Goal: Task Accomplishment & Management: Complete application form

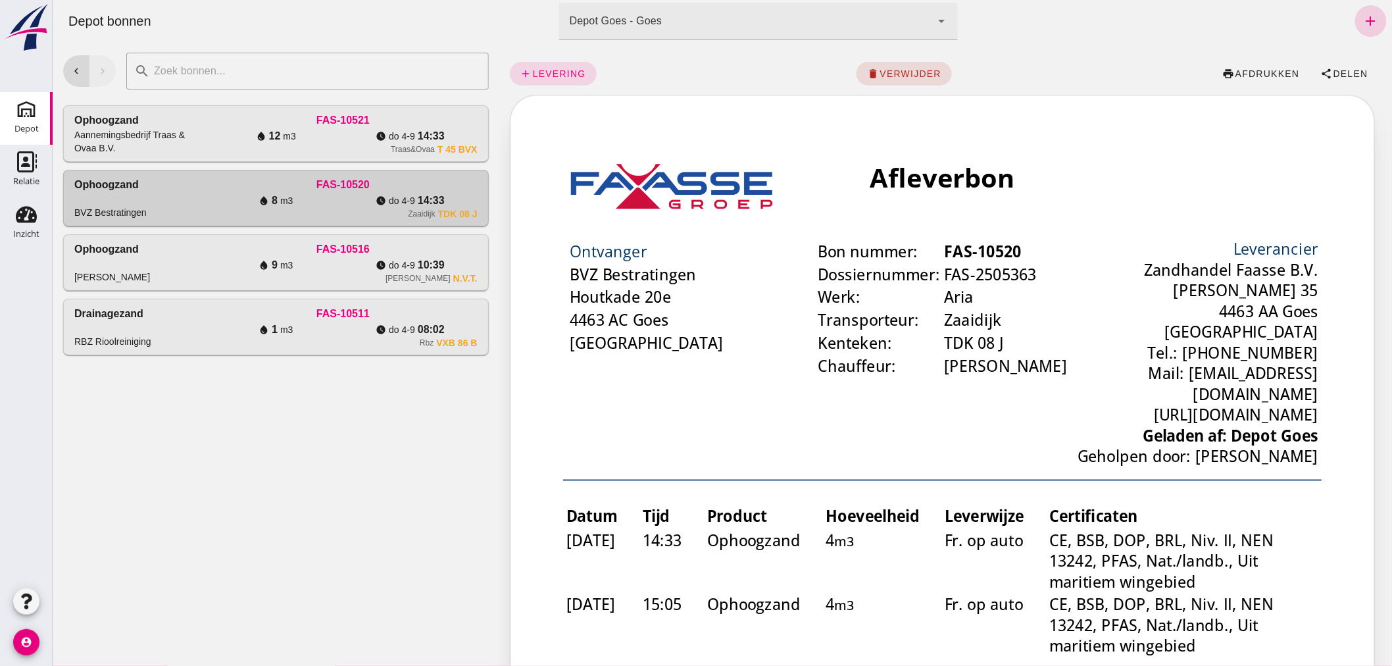
click at [1362, 16] on icon "add" at bounding box center [1370, 21] width 16 height 16
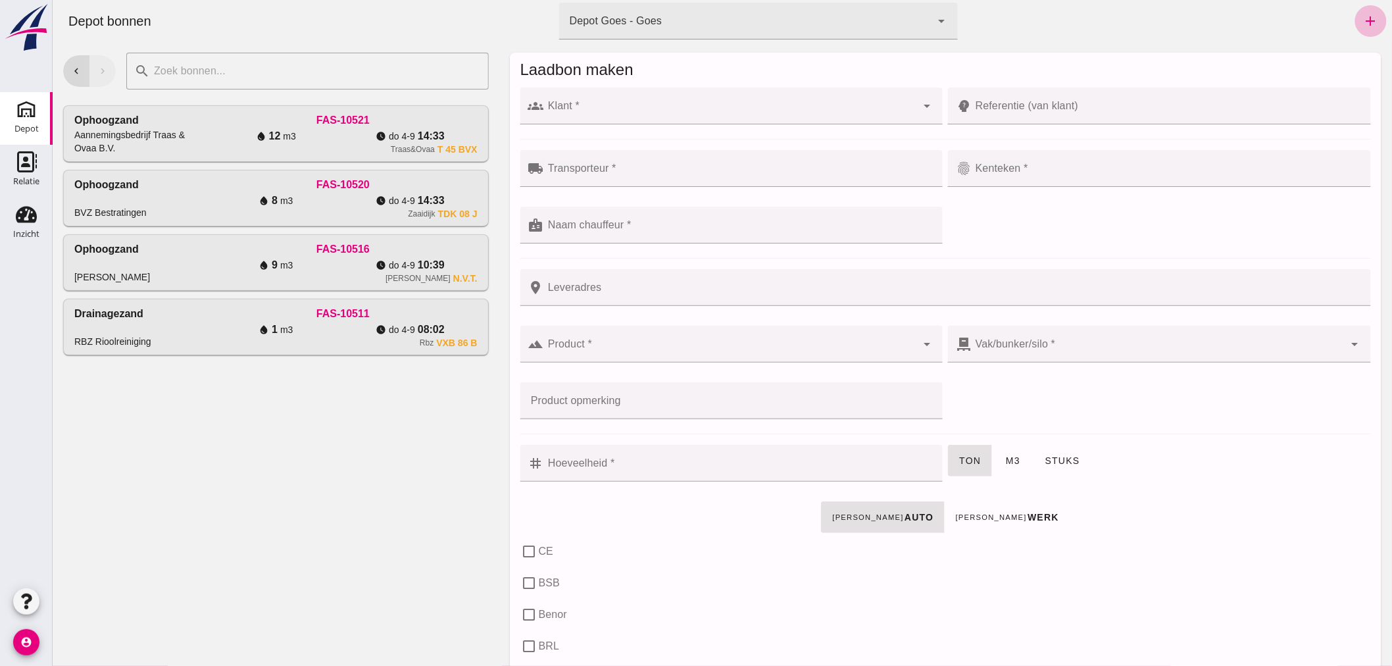
click at [675, 106] on input "Klant *" at bounding box center [729, 113] width 373 height 16
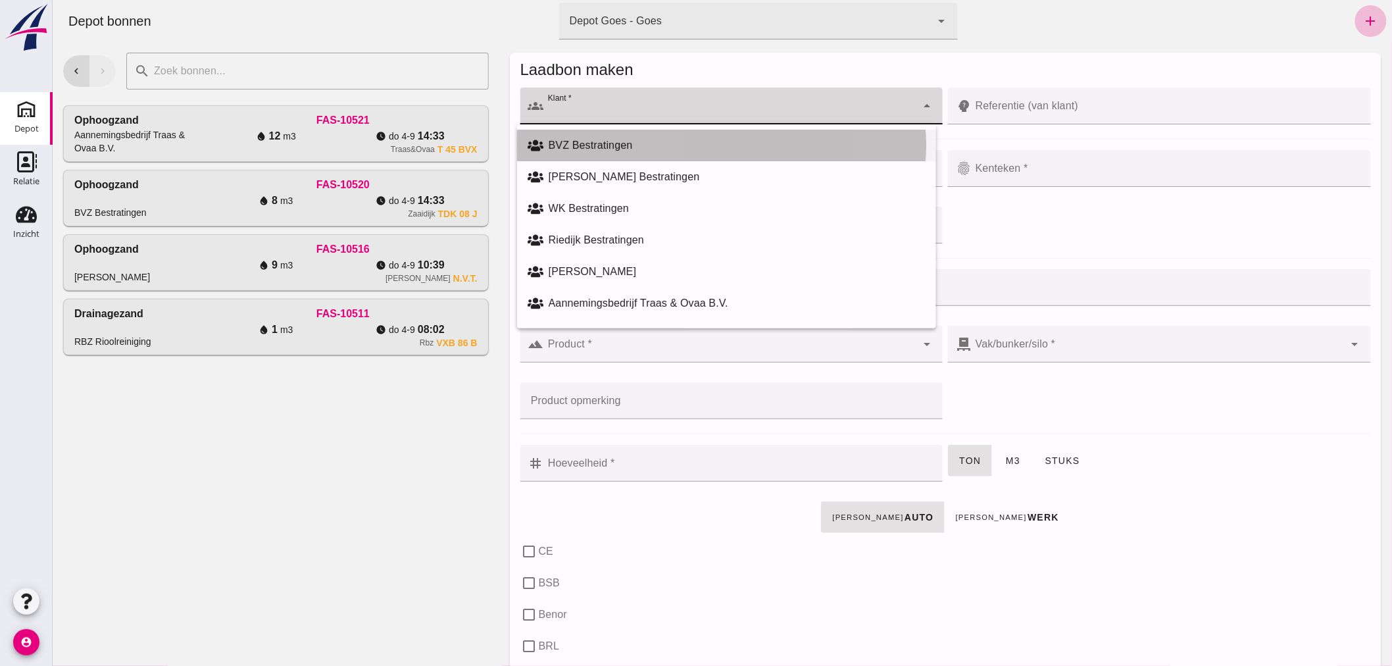
click at [651, 137] on div "BVZ Bestratingen" at bounding box center [736, 145] width 377 height 16
type input "BVZ Bestratingen"
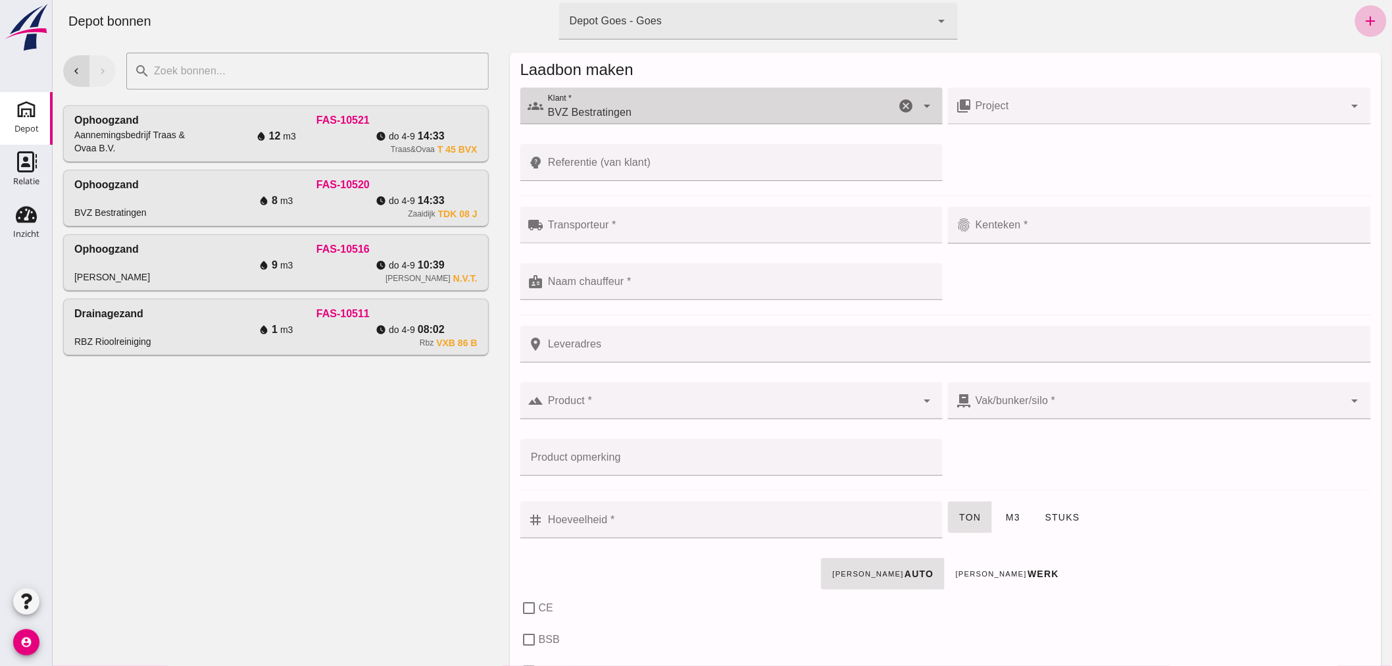
click at [649, 220] on div at bounding box center [738, 225] width 391 height 37
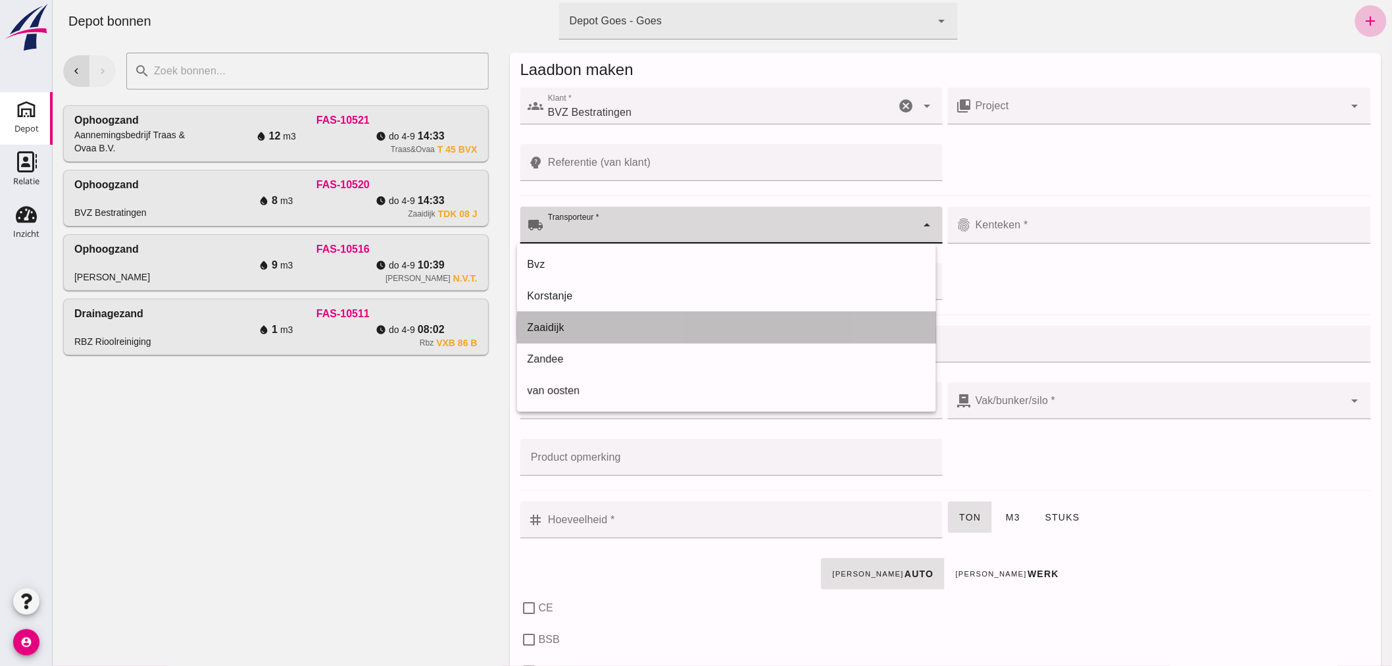
click at [593, 330] on div "Zaaidijk" at bounding box center [726, 328] width 398 height 16
type input "Zaaidijk"
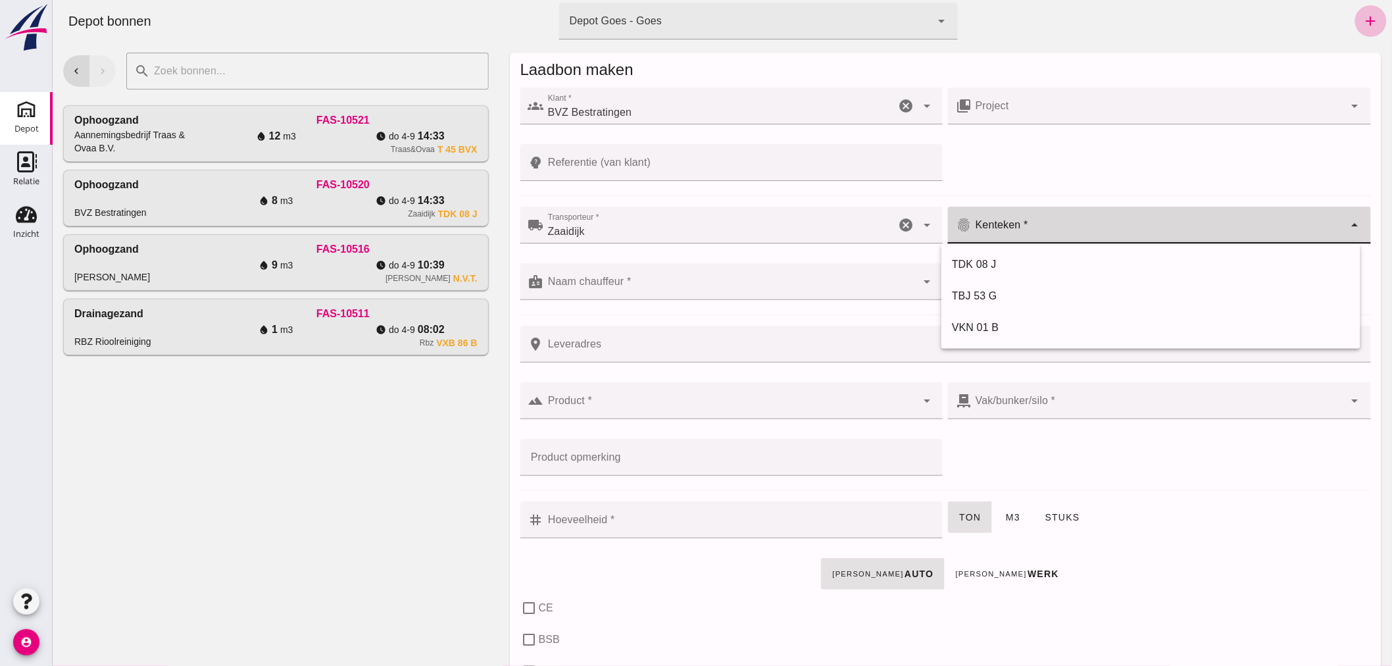
click at [1066, 228] on input "Kenteken *" at bounding box center [1157, 232] width 373 height 16
click at [987, 263] on div "TDK 08 J" at bounding box center [1150, 265] width 398 height 16
type input "TDK 08 J"
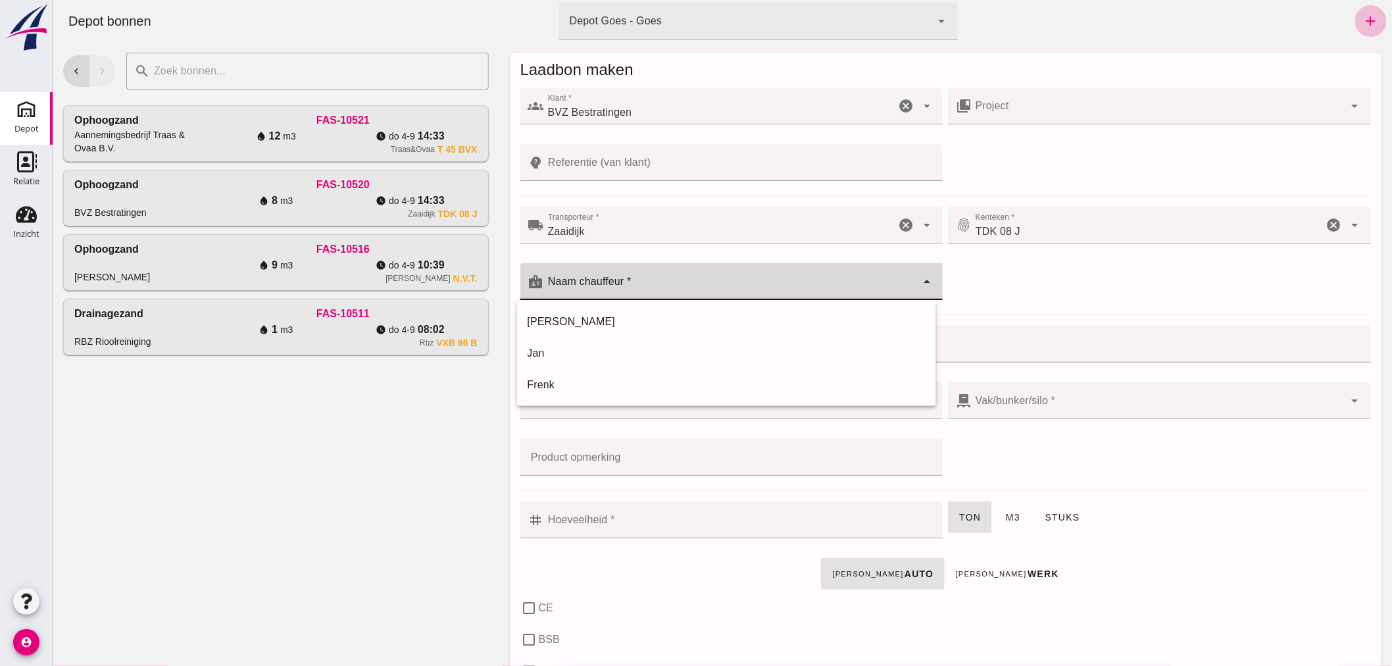
click at [755, 275] on div at bounding box center [729, 281] width 373 height 37
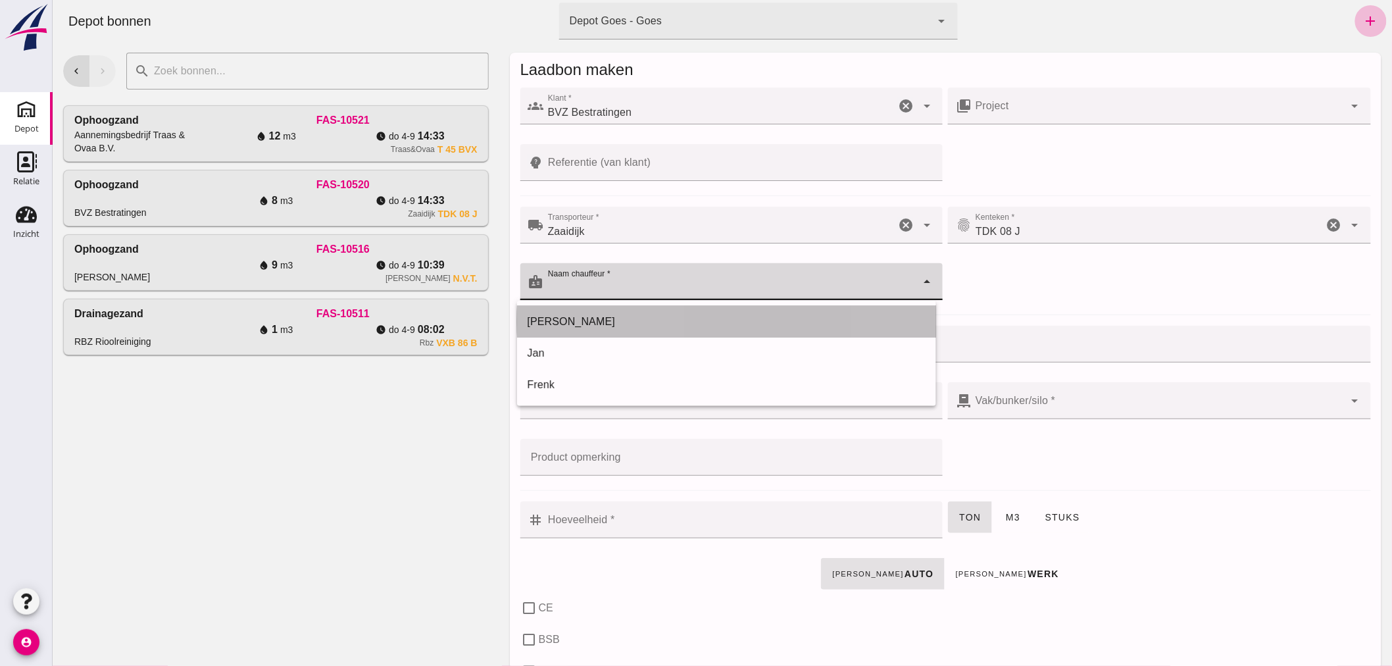
click at [585, 320] on div "[PERSON_NAME]" at bounding box center [726, 322] width 398 height 16
type input "[PERSON_NAME]"
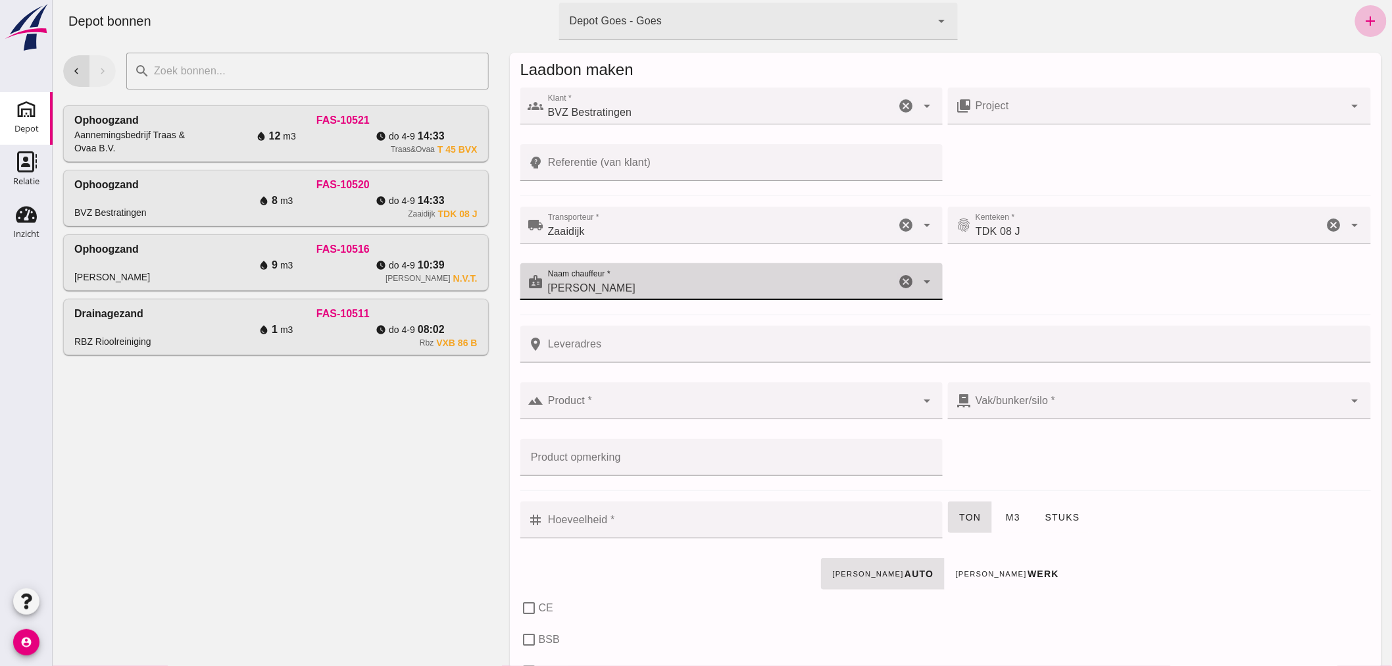
click at [614, 342] on input "Leveradres" at bounding box center [952, 344] width 819 height 37
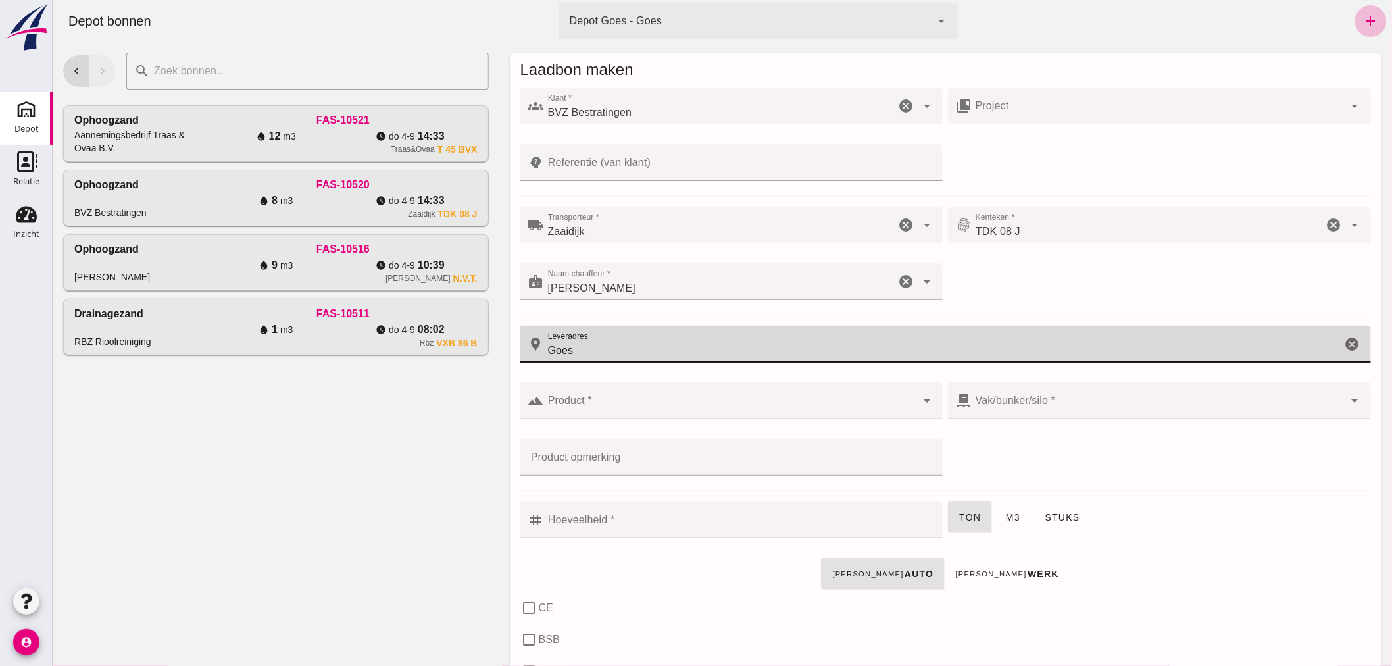
type input "Goes"
click at [743, 399] on input "Product *" at bounding box center [729, 407] width 373 height 16
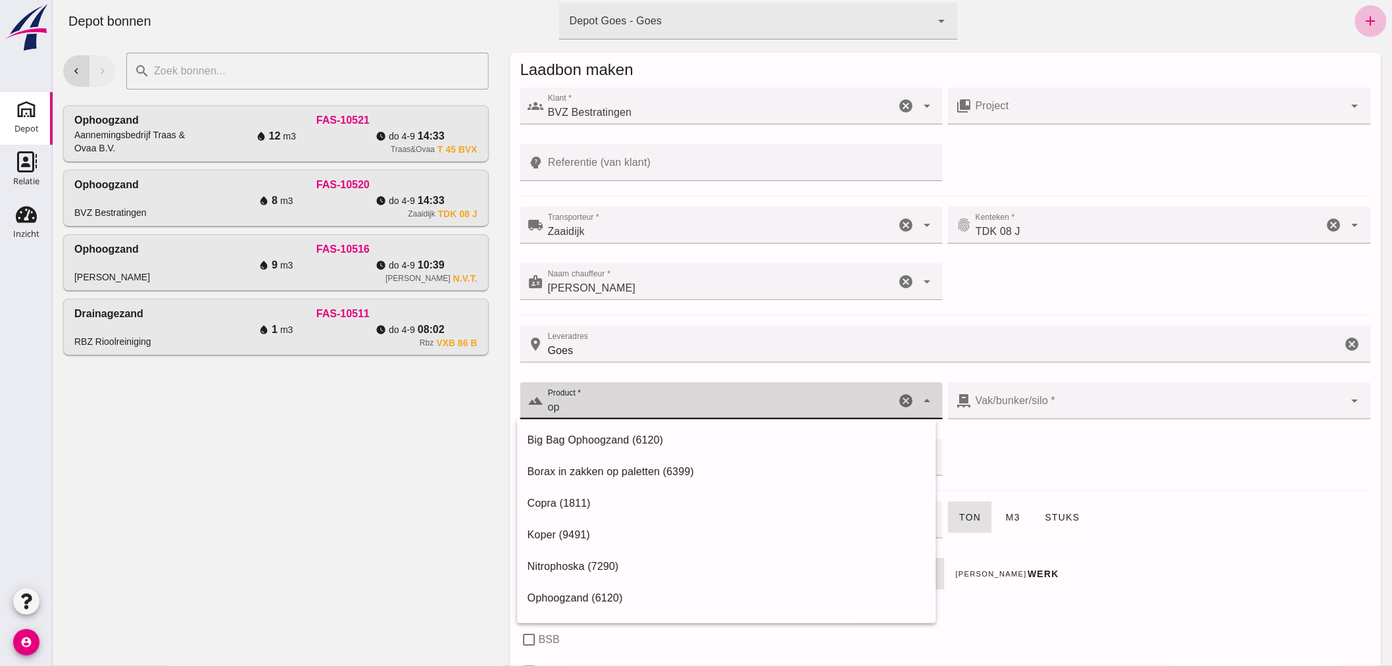
click at [595, 592] on div "Ophoogzand (6120)" at bounding box center [726, 598] width 398 height 16
type input "Ophoogzand (6120)"
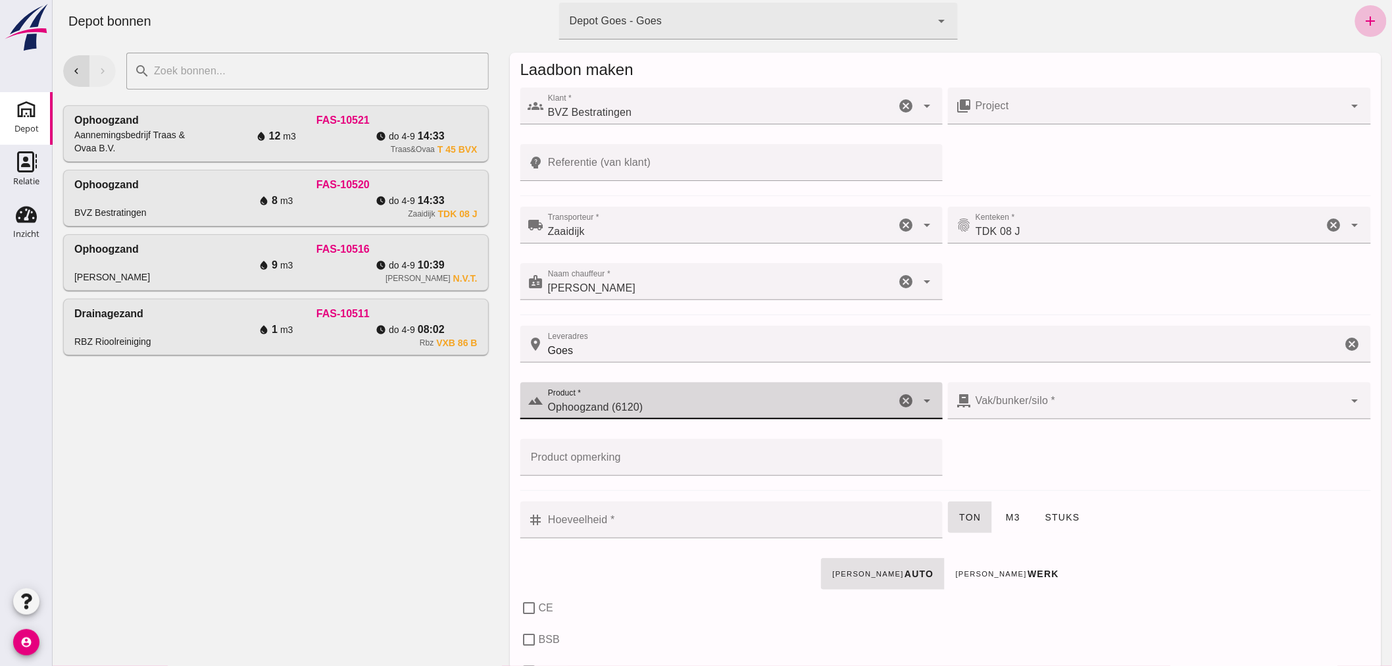
type input "38"
checkbox input "true"
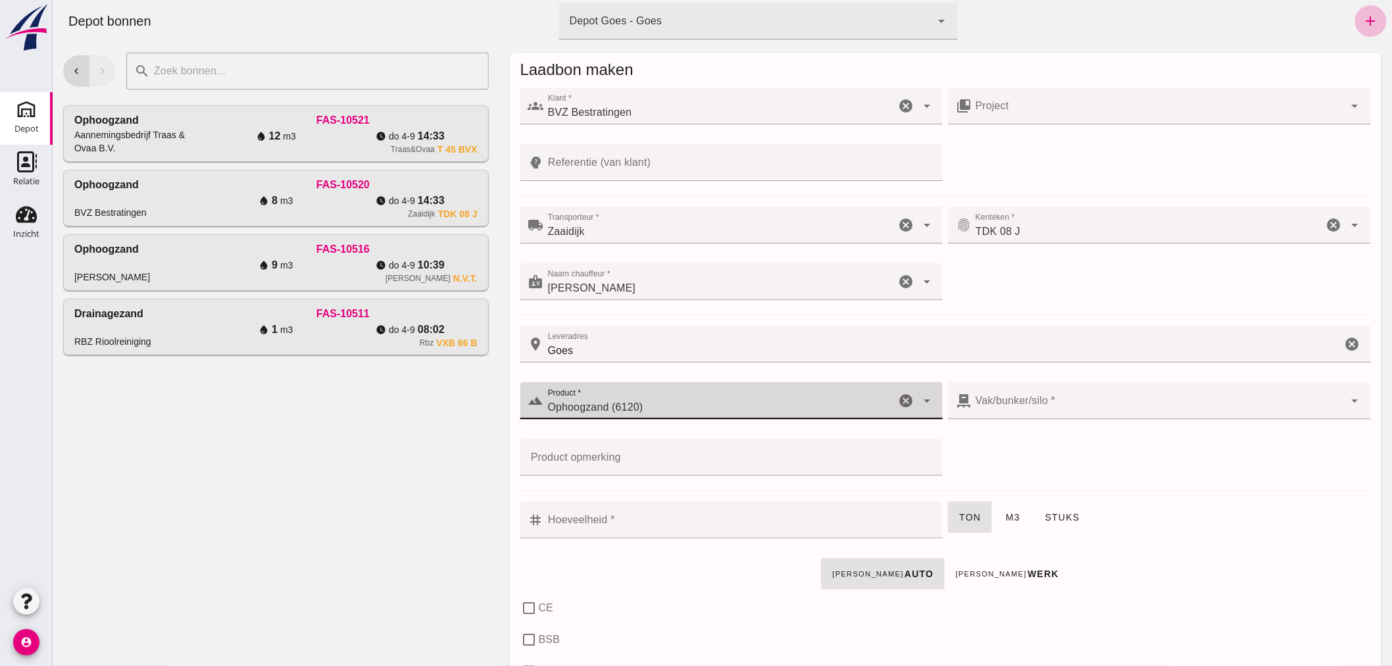
checkbox input "true"
type input "40"
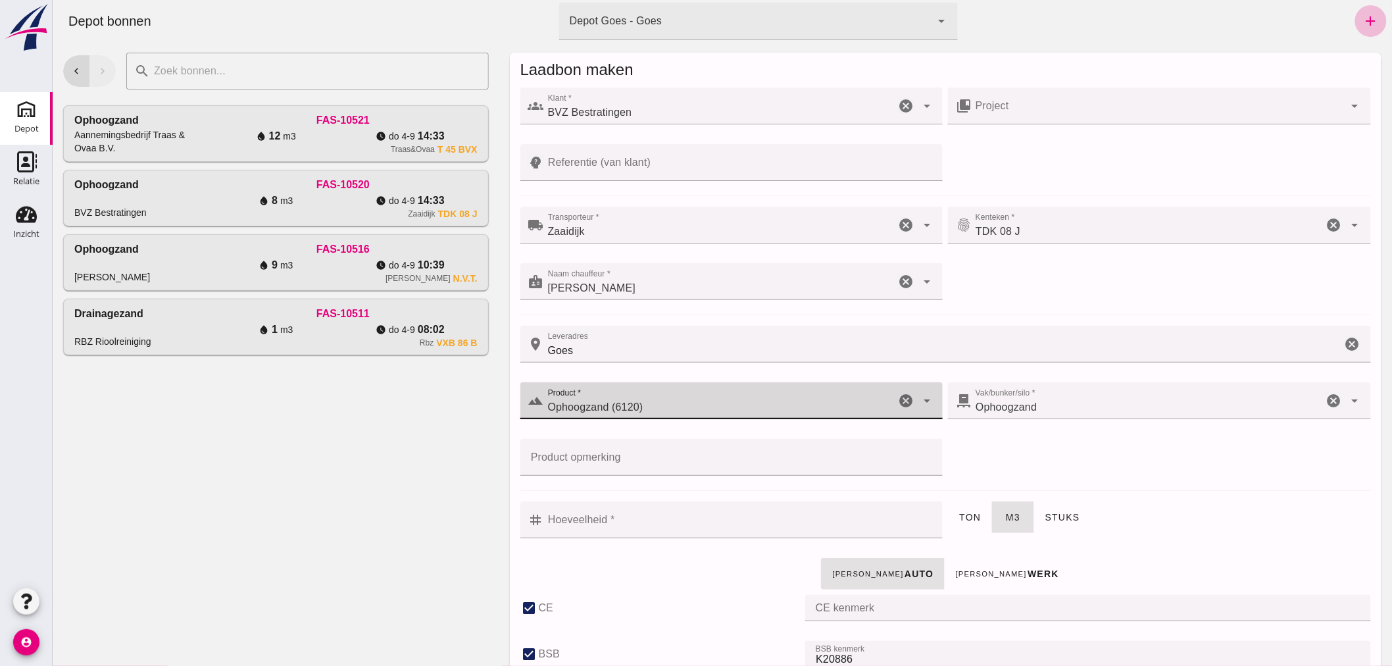
type input "Ophoogzand (6120)"
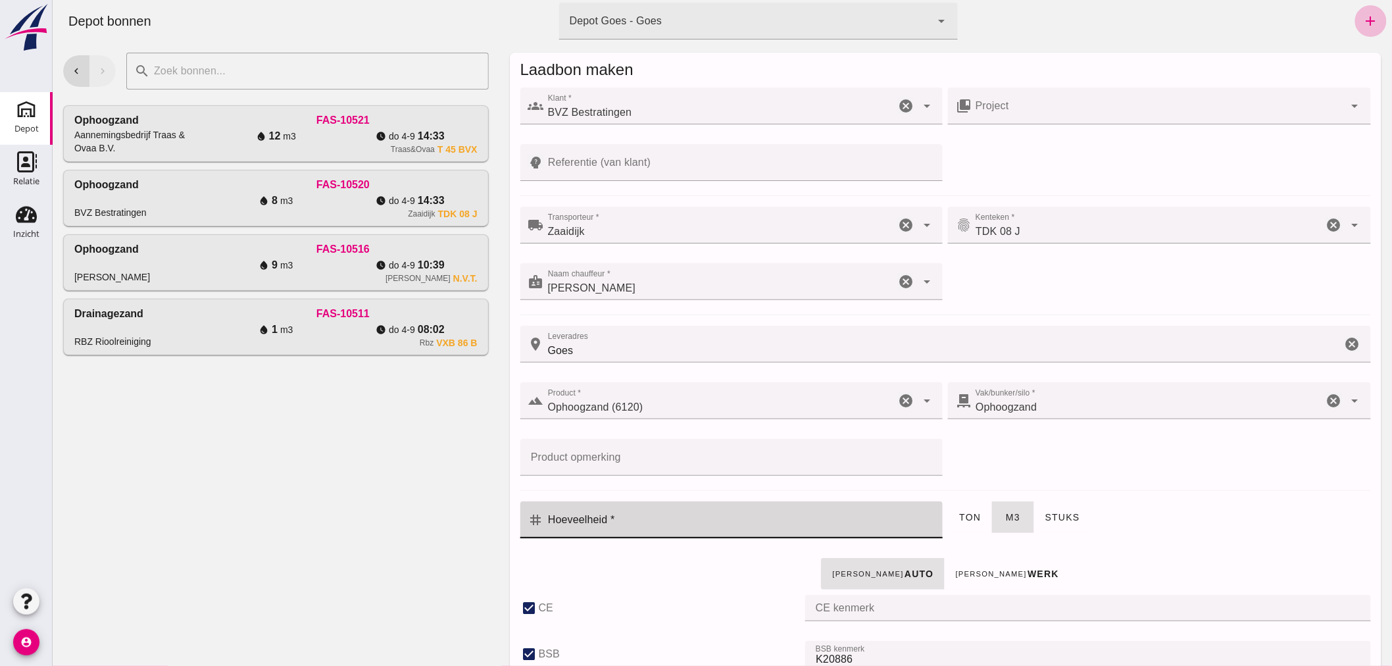
click at [626, 521] on input "Hoeveelheid *" at bounding box center [738, 519] width 391 height 37
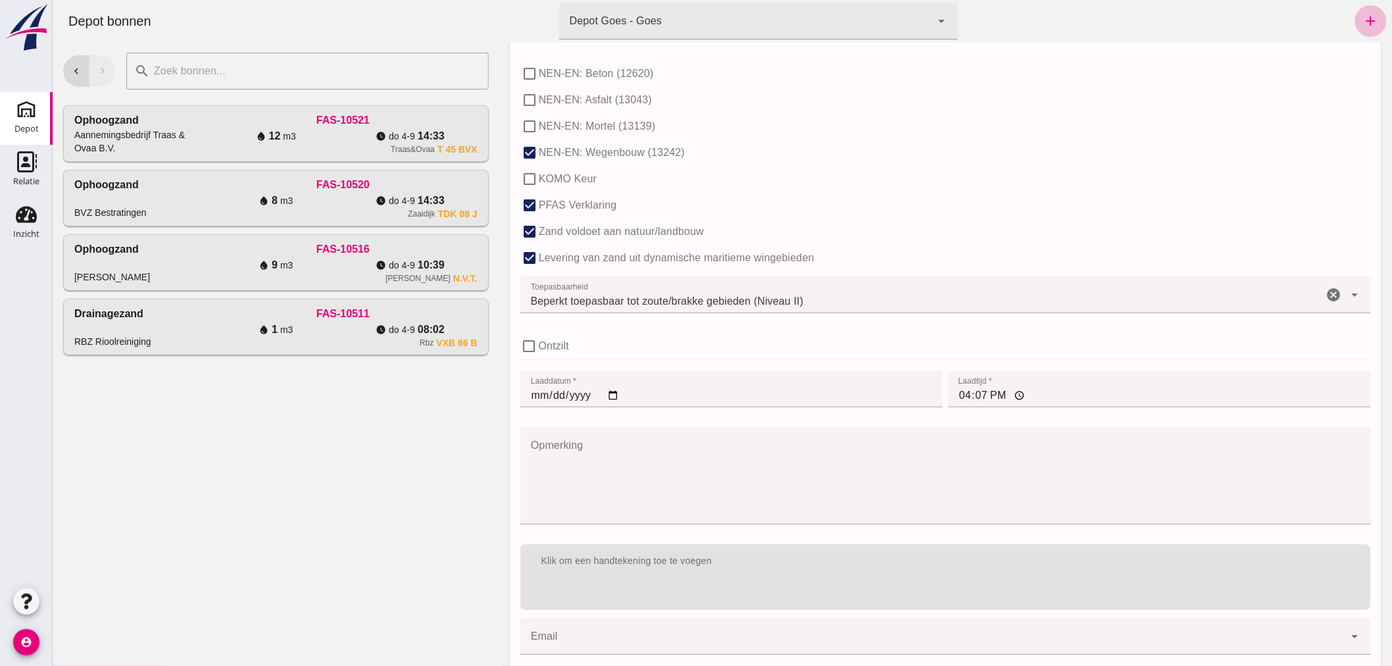
scroll to position [804, 0]
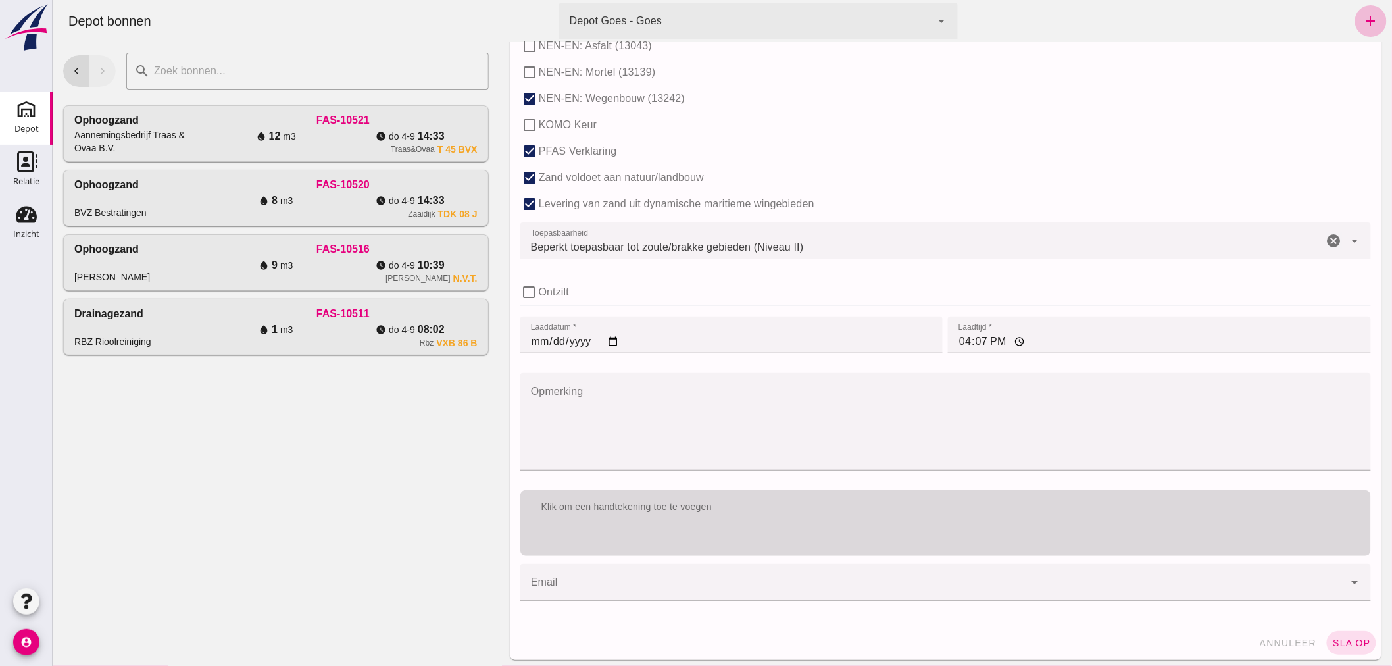
type input "4"
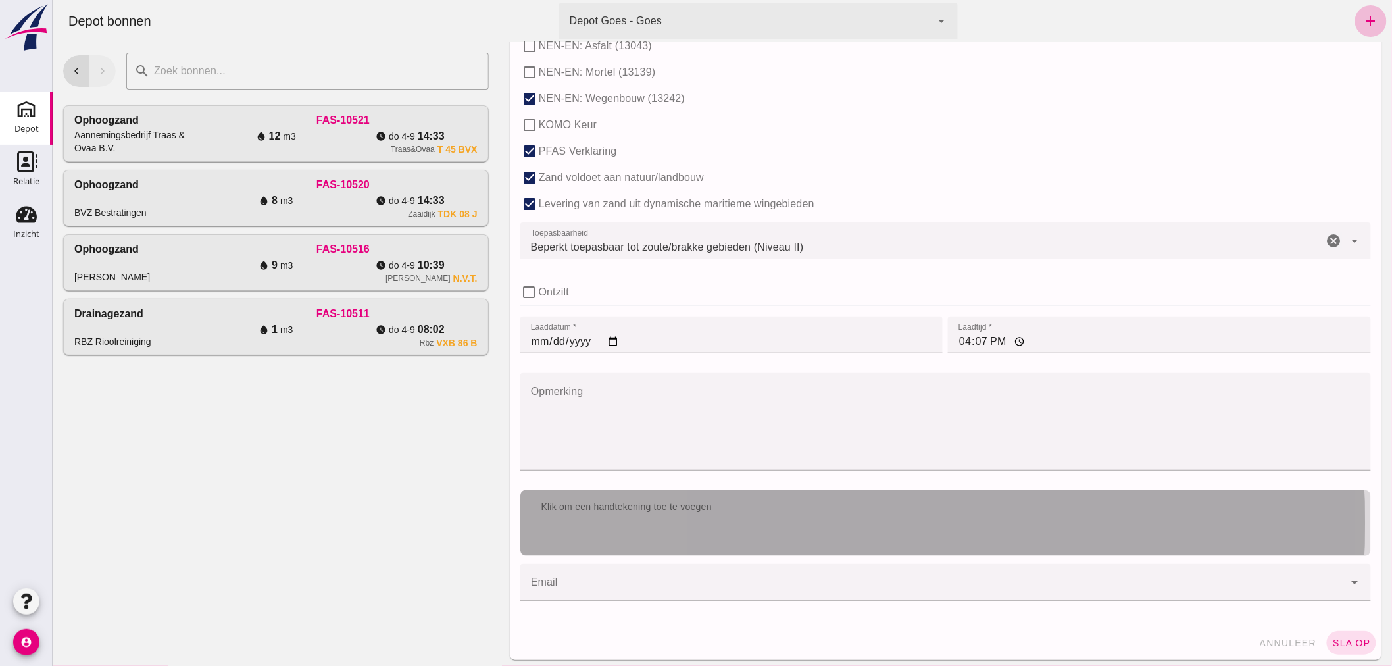
click at [708, 515] on div "Klik om een handtekening toe te voegen" at bounding box center [945, 507] width 851 height 34
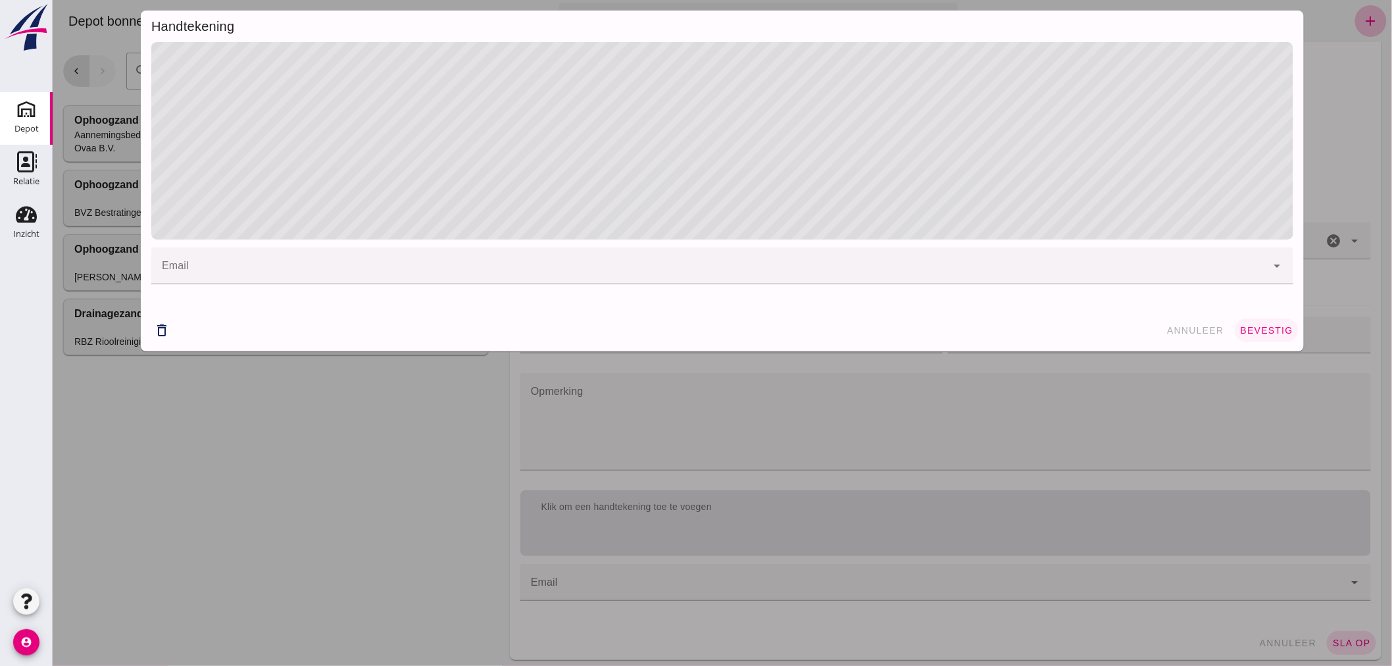
click at [1257, 326] on span "bevestig" at bounding box center [1265, 330] width 53 height 11
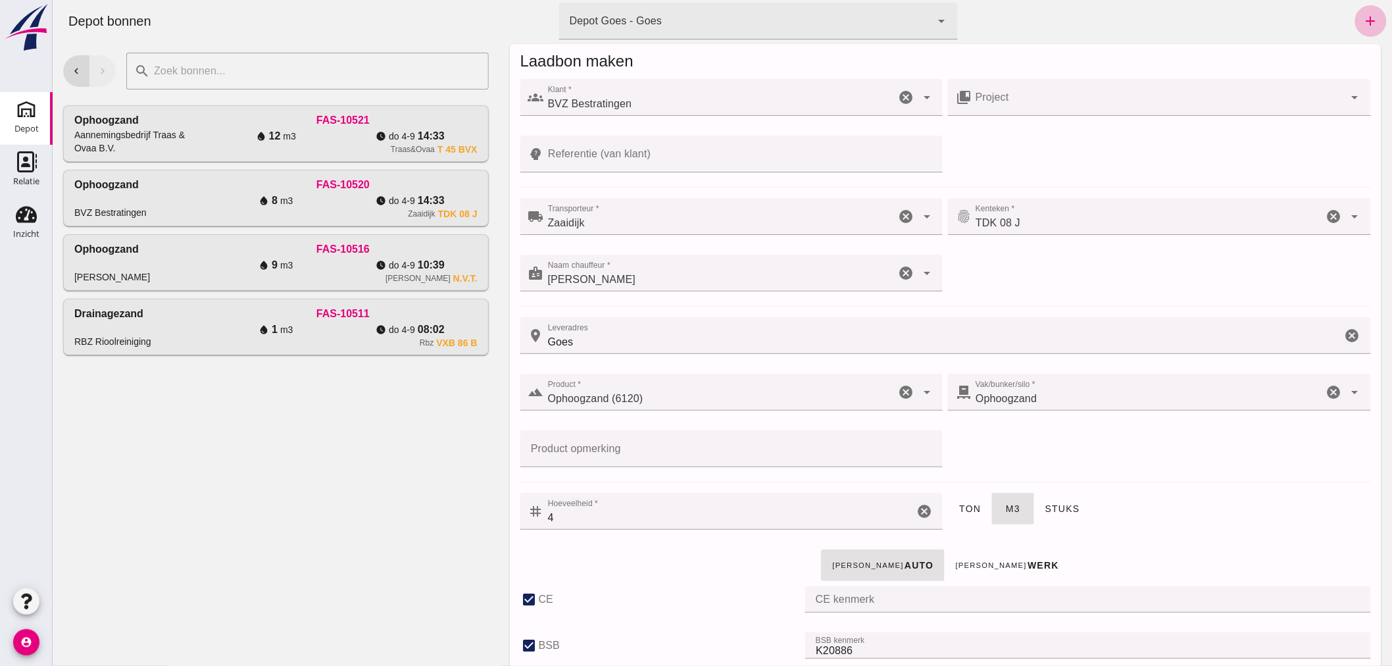
scroll to position [0, 0]
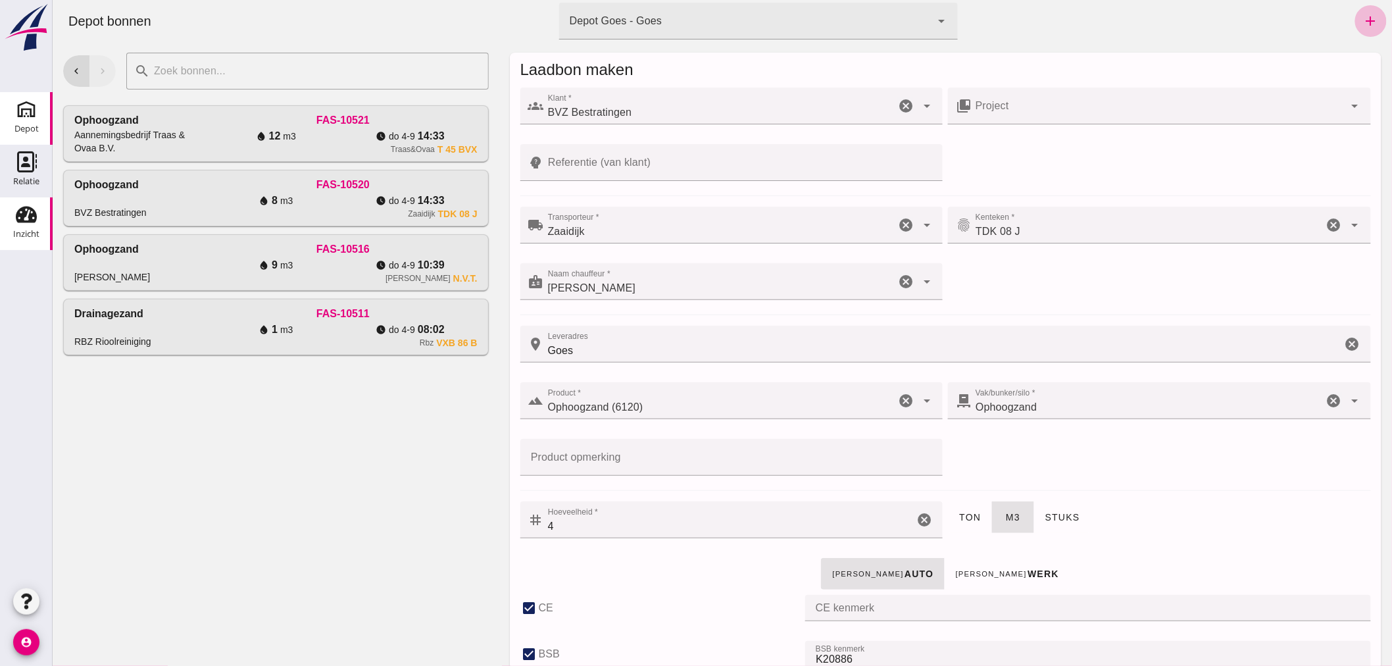
click at [22, 214] on use at bounding box center [26, 215] width 21 height 16
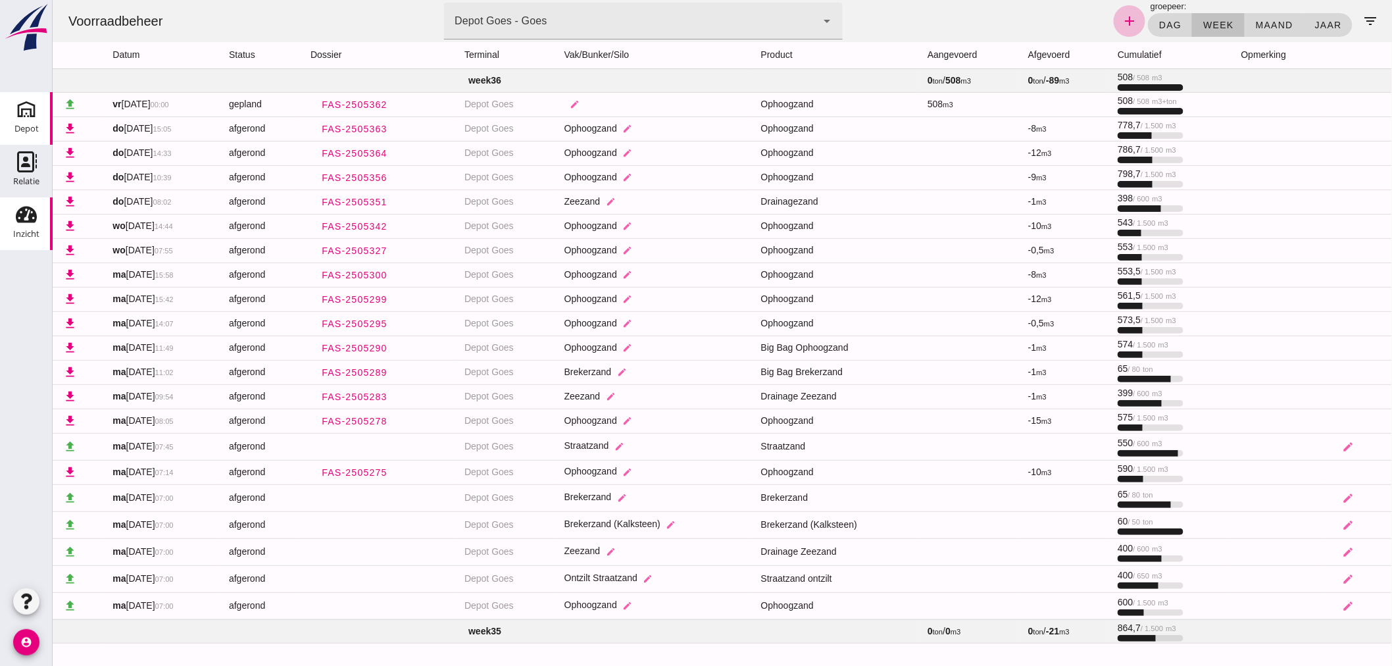
click at [27, 118] on icon "Depot" at bounding box center [26, 109] width 21 height 21
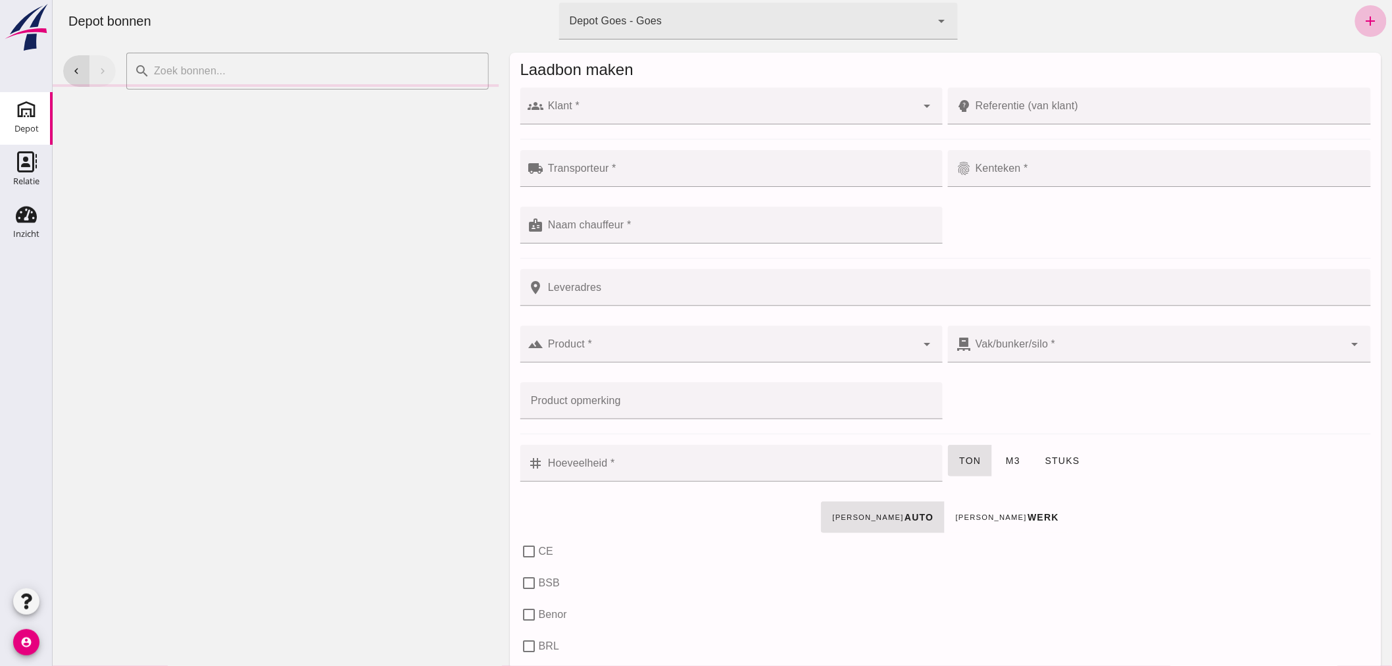
click at [595, 103] on div at bounding box center [729, 105] width 373 height 37
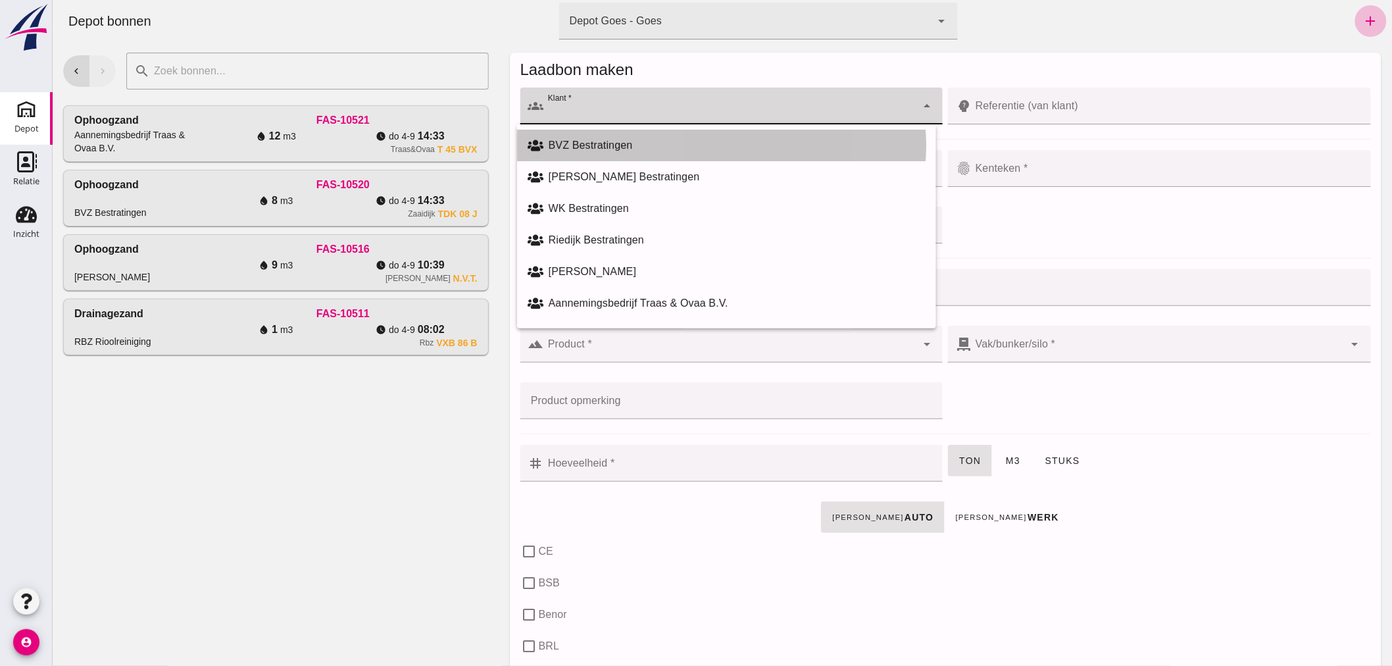
click at [605, 145] on div "BVZ Bestratingen" at bounding box center [736, 145] width 377 height 16
type input "BVZ Bestratingen"
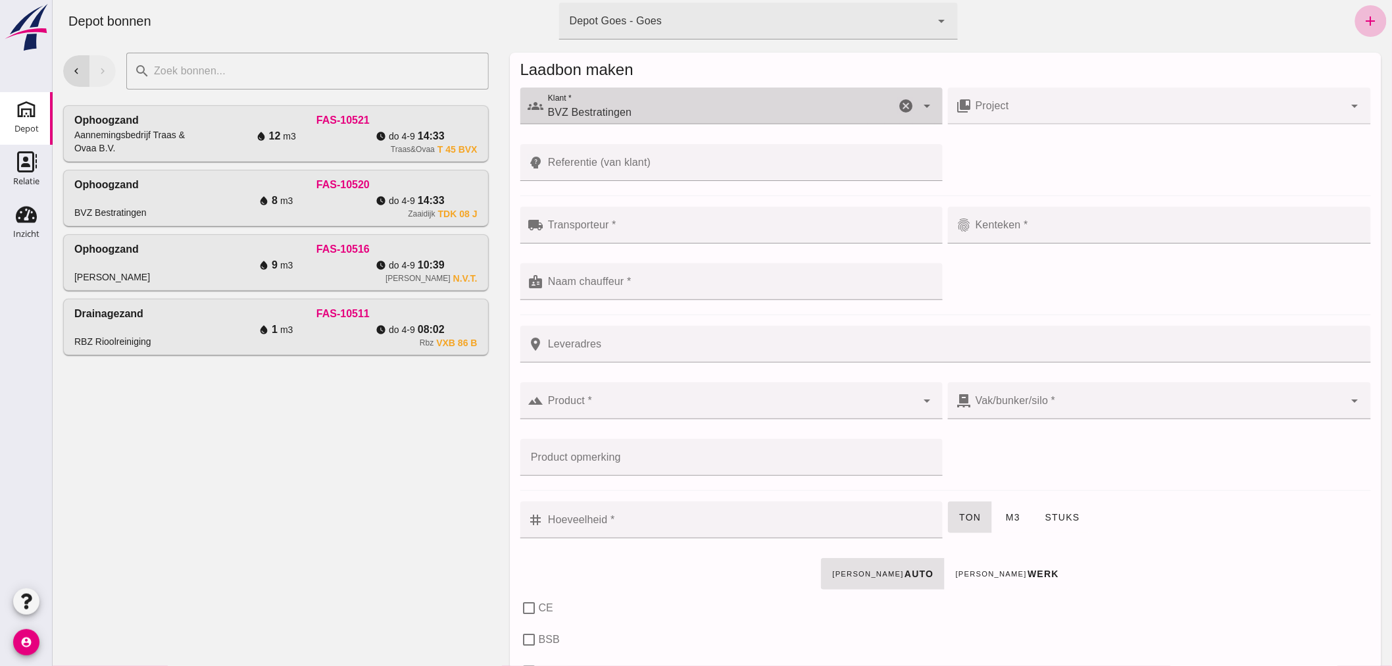
click at [645, 219] on div at bounding box center [738, 225] width 391 height 37
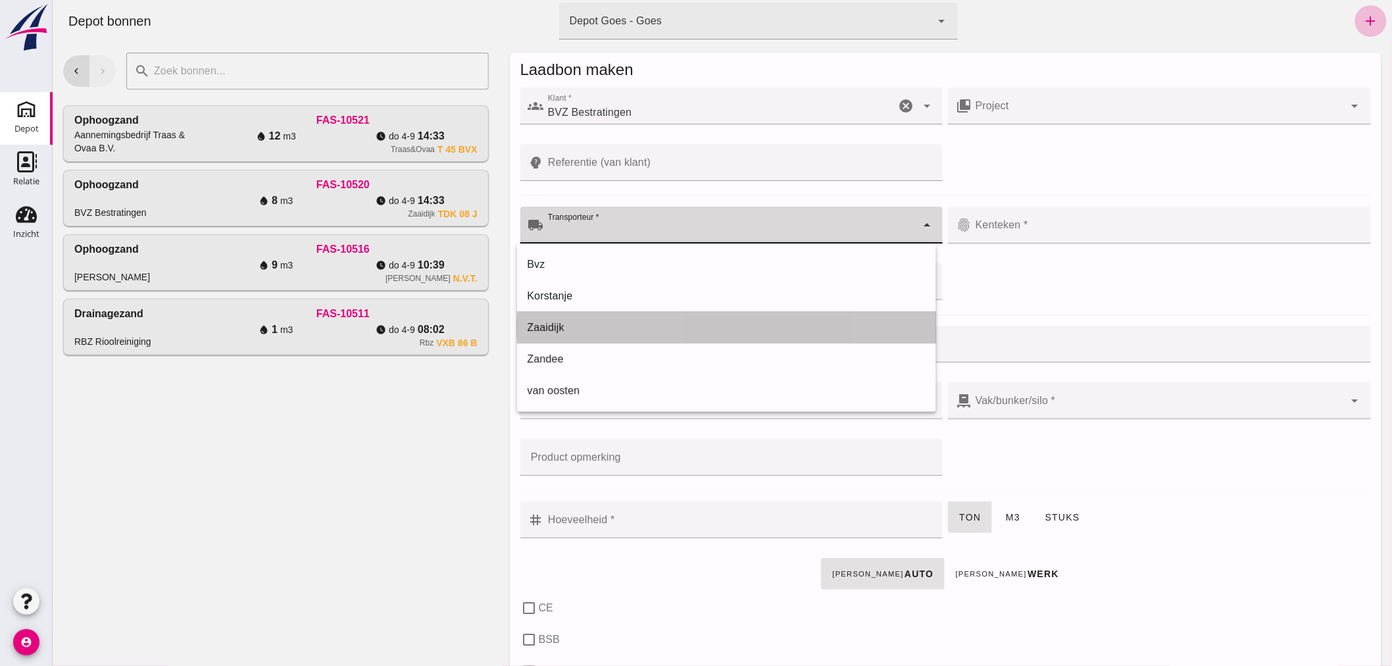
click at [611, 331] on div "Zaaidijk" at bounding box center [726, 328] width 398 height 16
type input "Zaaidijk"
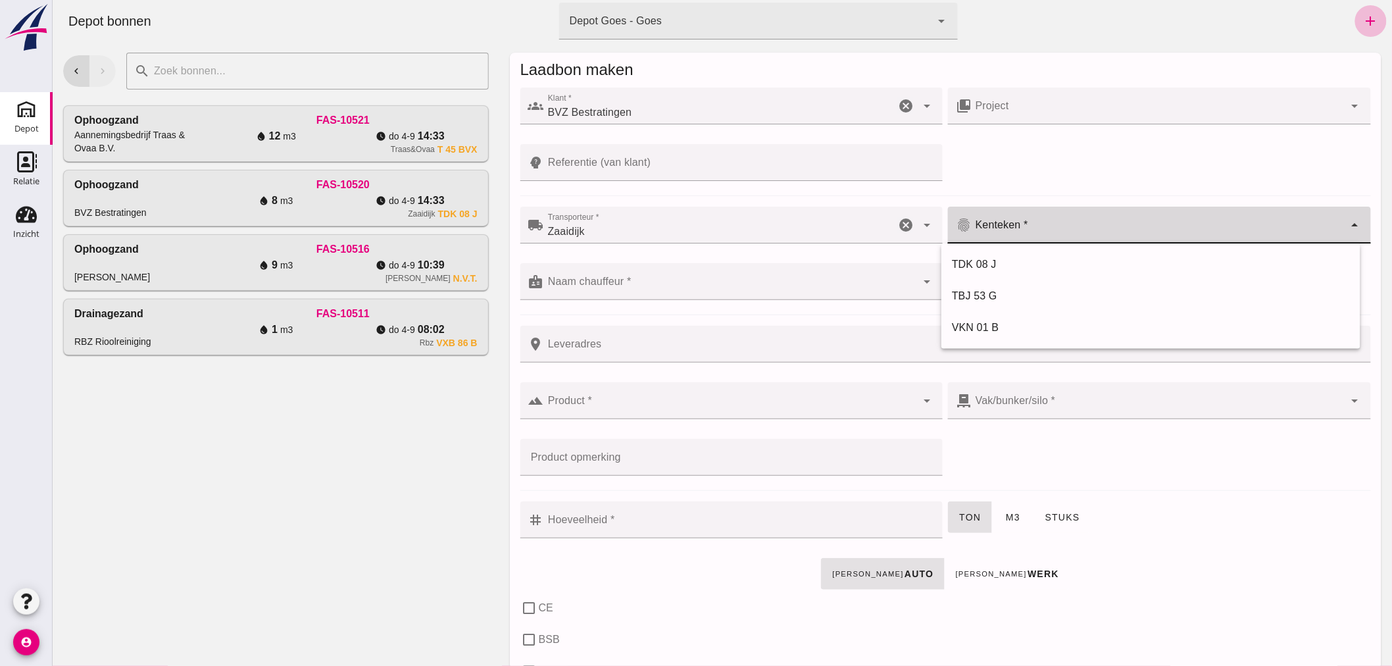
click at [1055, 209] on div at bounding box center [1157, 225] width 373 height 37
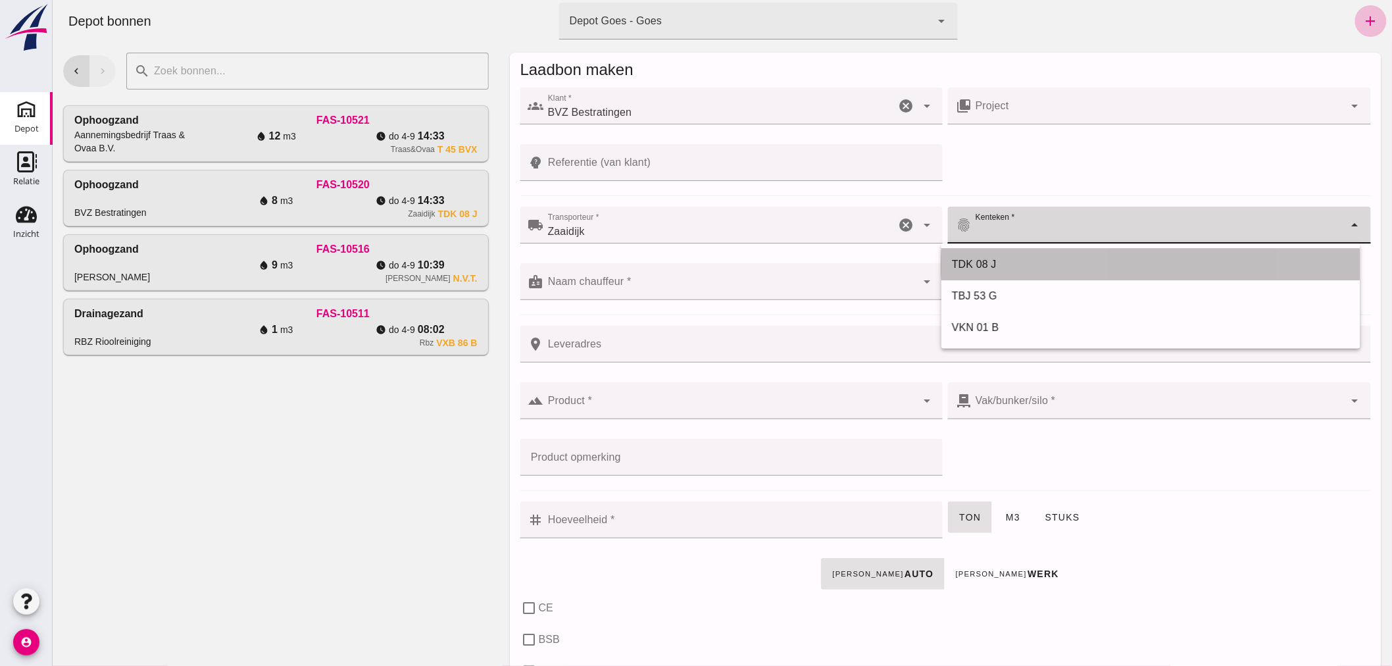
click at [1007, 264] on div "TDK 08 J" at bounding box center [1150, 265] width 398 height 16
type input "TDK 08 J"
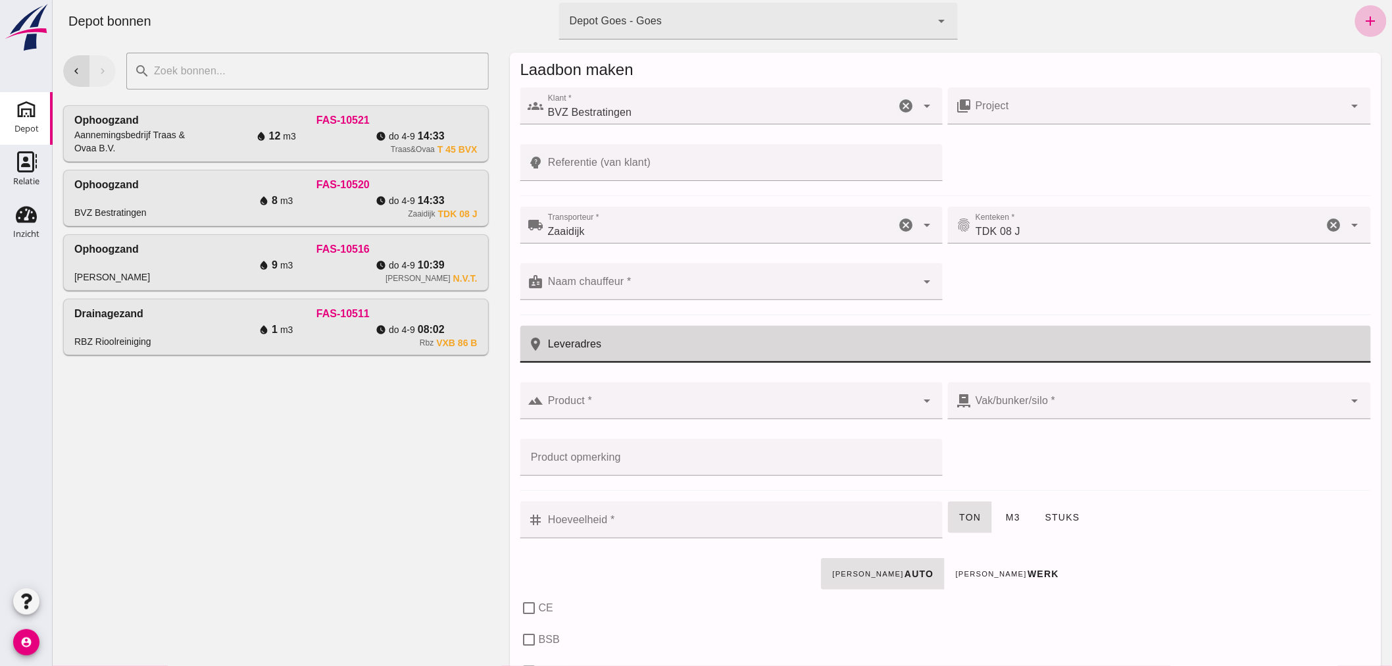
click at [667, 346] on input "Leveradres" at bounding box center [952, 344] width 819 height 37
click at [659, 287] on input "Naam chauffeur *" at bounding box center [729, 288] width 373 height 16
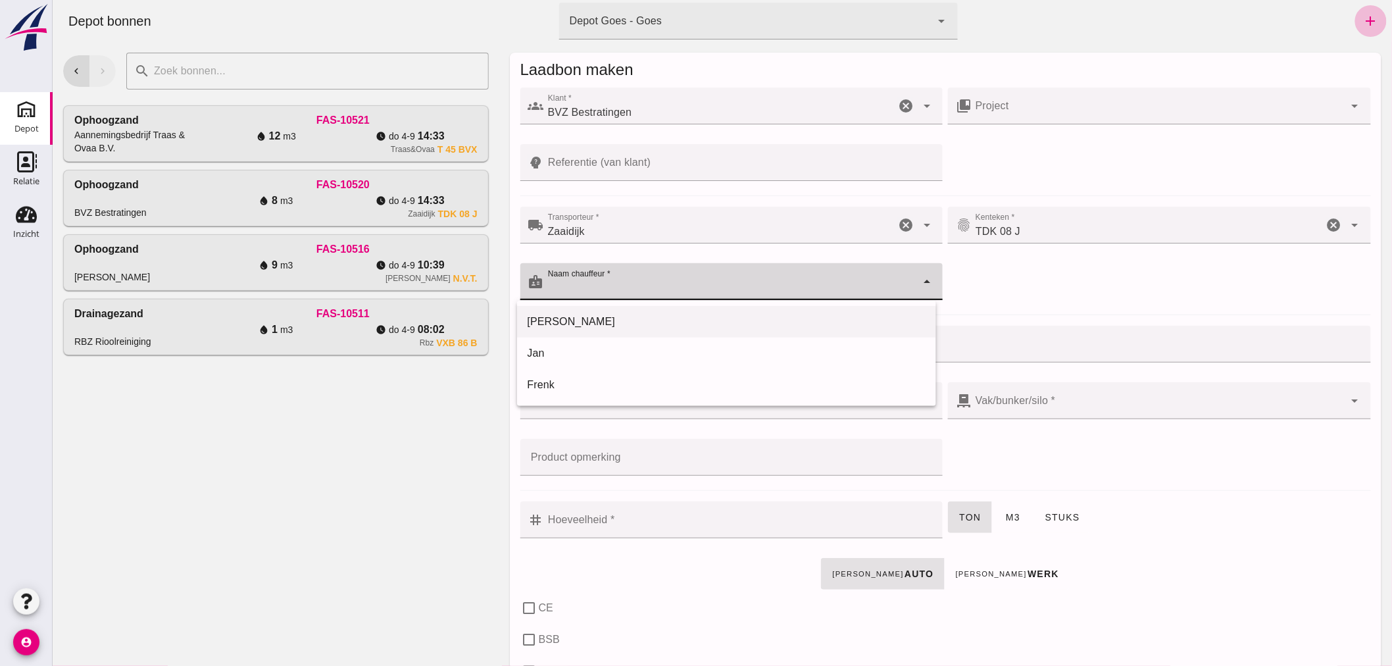
click at [634, 316] on div "[PERSON_NAME]" at bounding box center [726, 322] width 398 height 16
type input "[PERSON_NAME]"
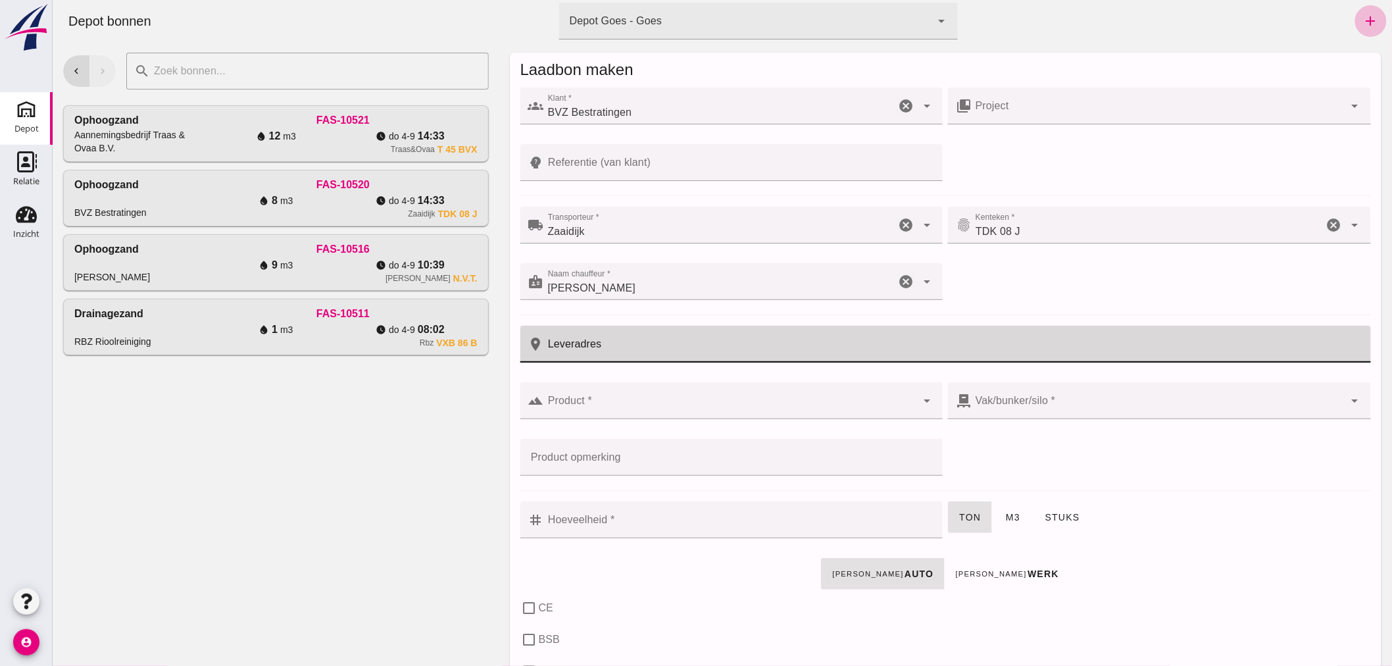
click at [636, 345] on input "Leveradres" at bounding box center [952, 344] width 819 height 37
type input "Goes"
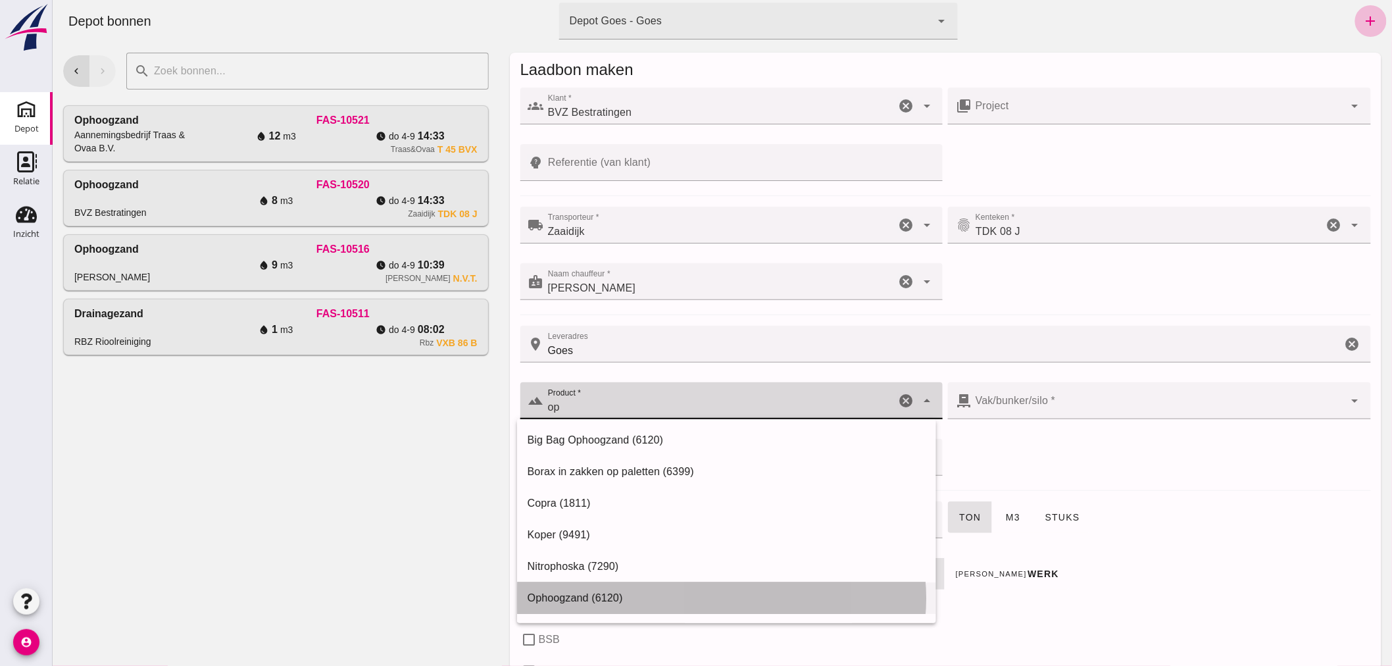
click at [576, 596] on div "Ophoogzand (6120)" at bounding box center [726, 598] width 398 height 16
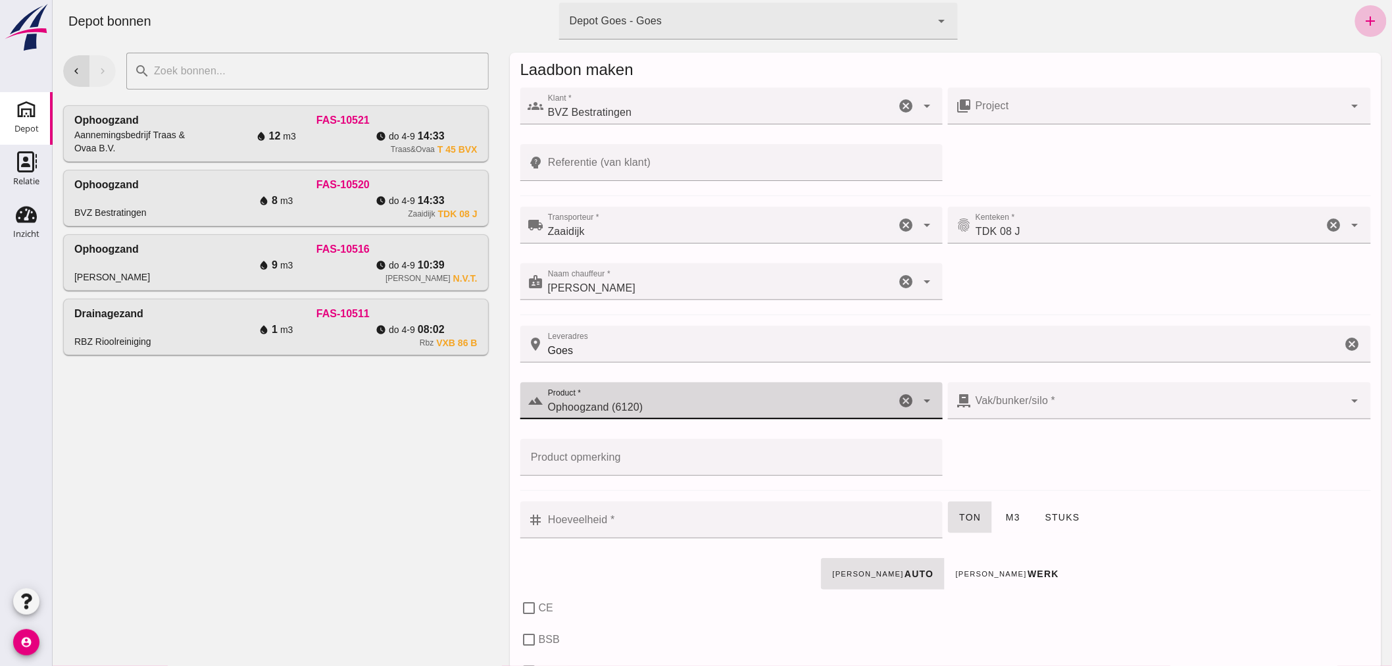
type input "Ophoogzand (6120)"
click at [647, 525] on input "Hoeveelheid *" at bounding box center [738, 519] width 391 height 37
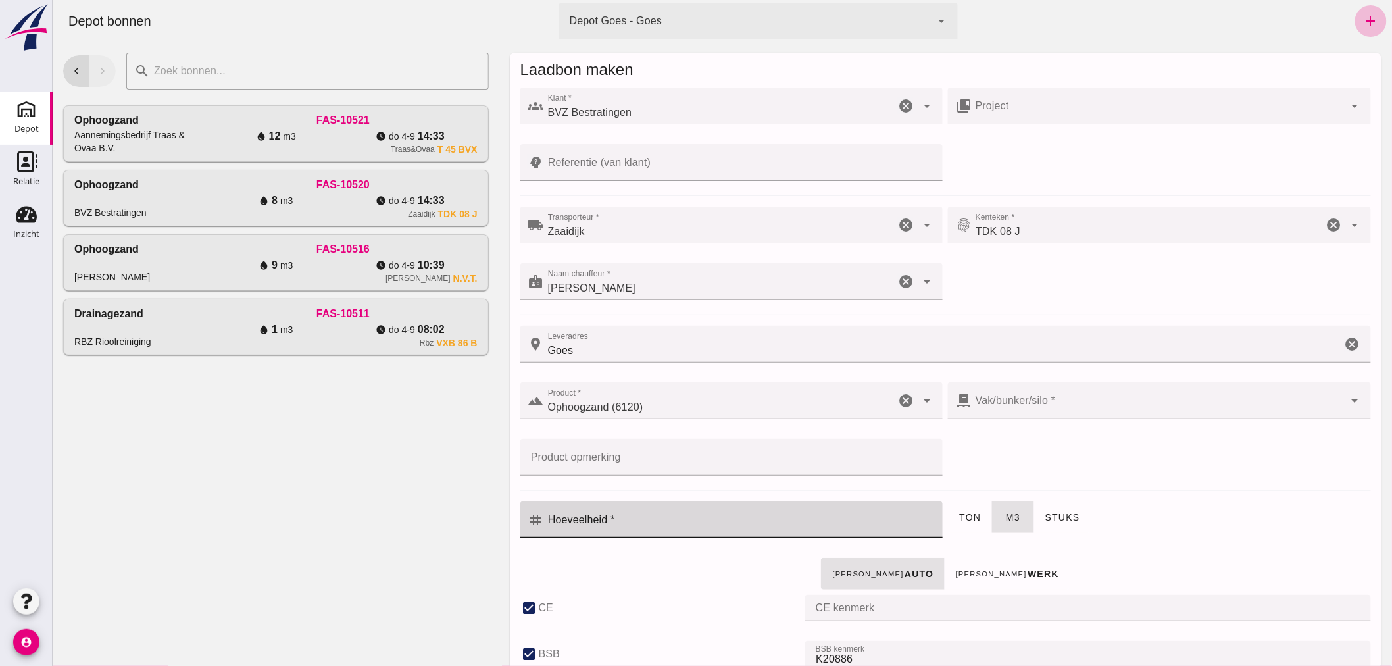
type input "38"
checkbox input "true"
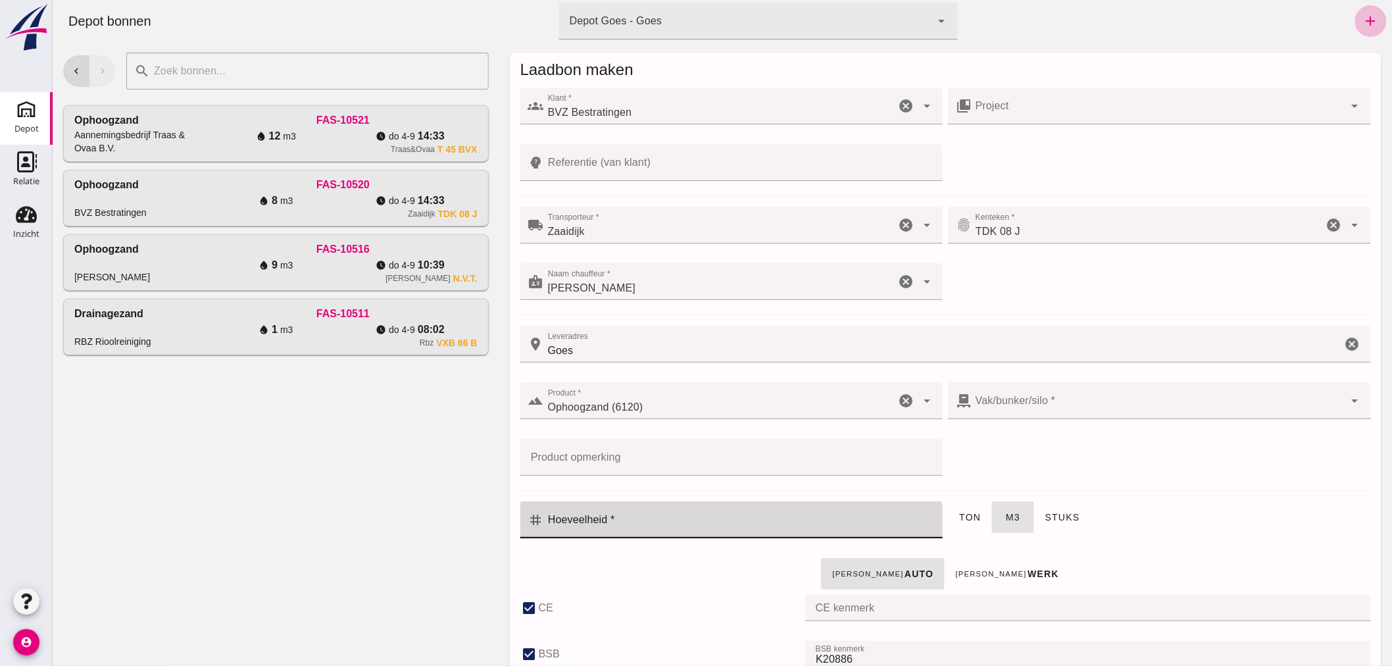
checkbox input "true"
type input "40"
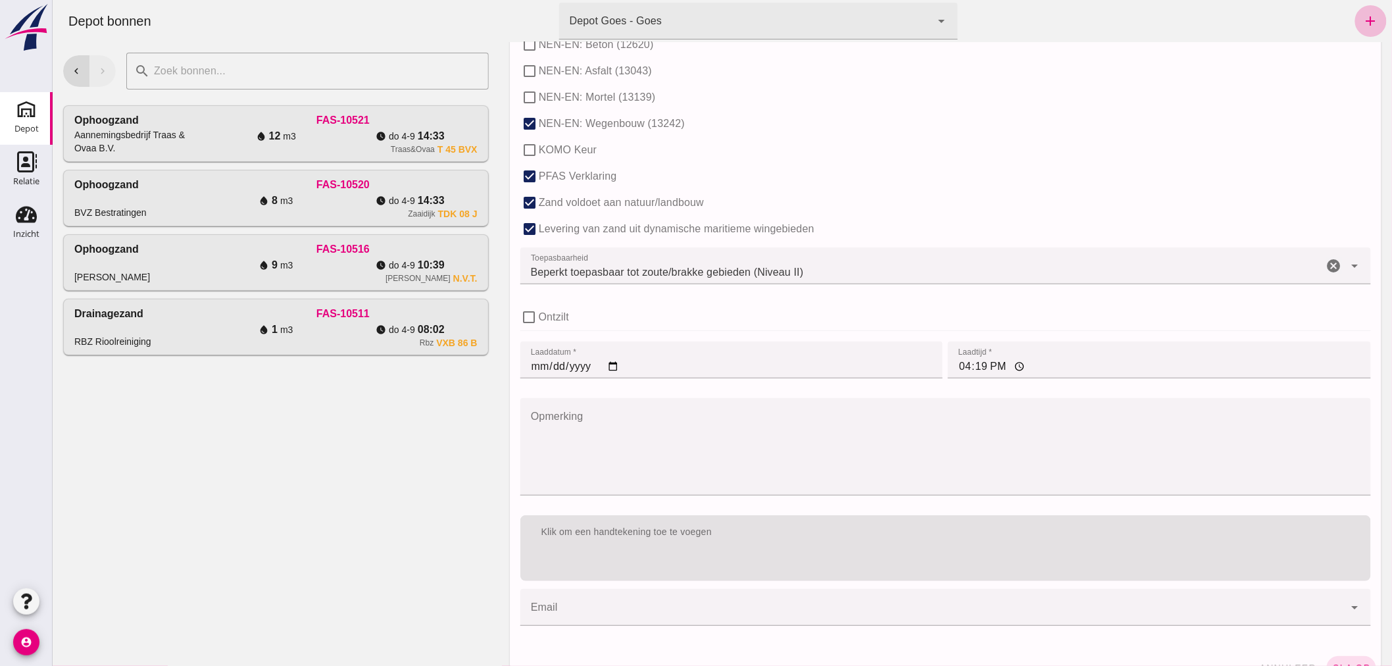
scroll to position [804, 0]
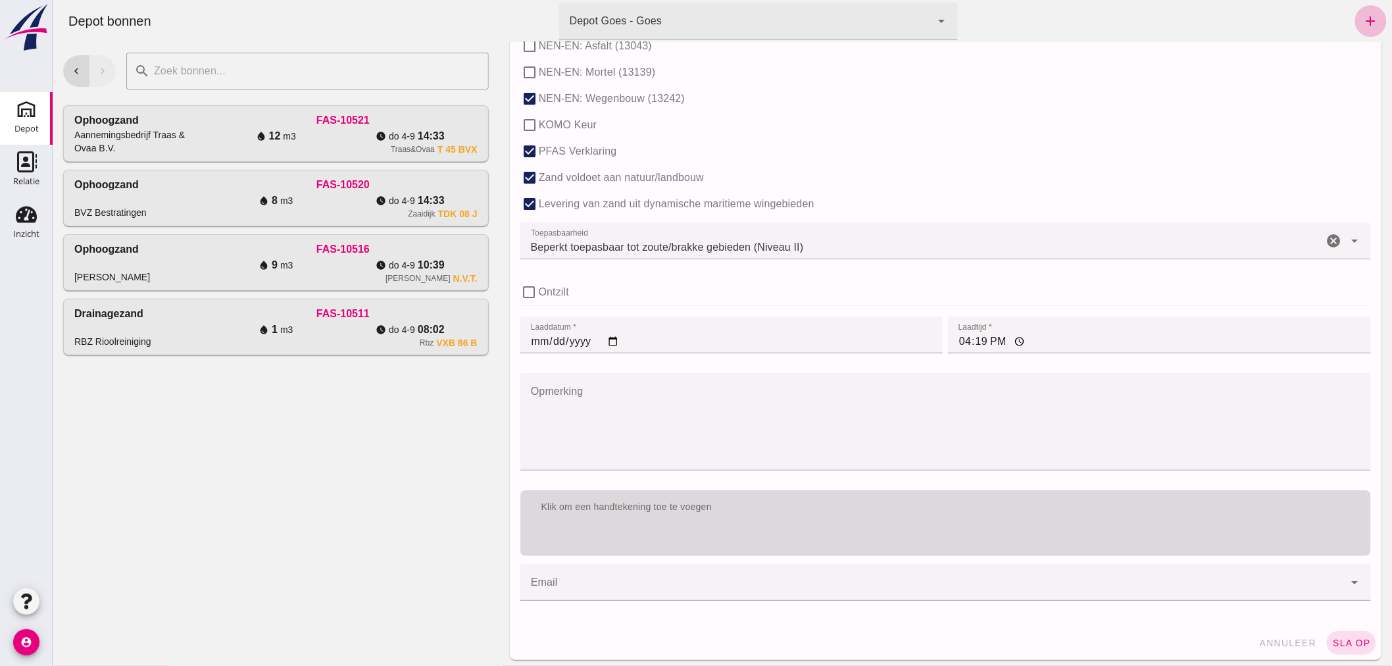
type input "4"
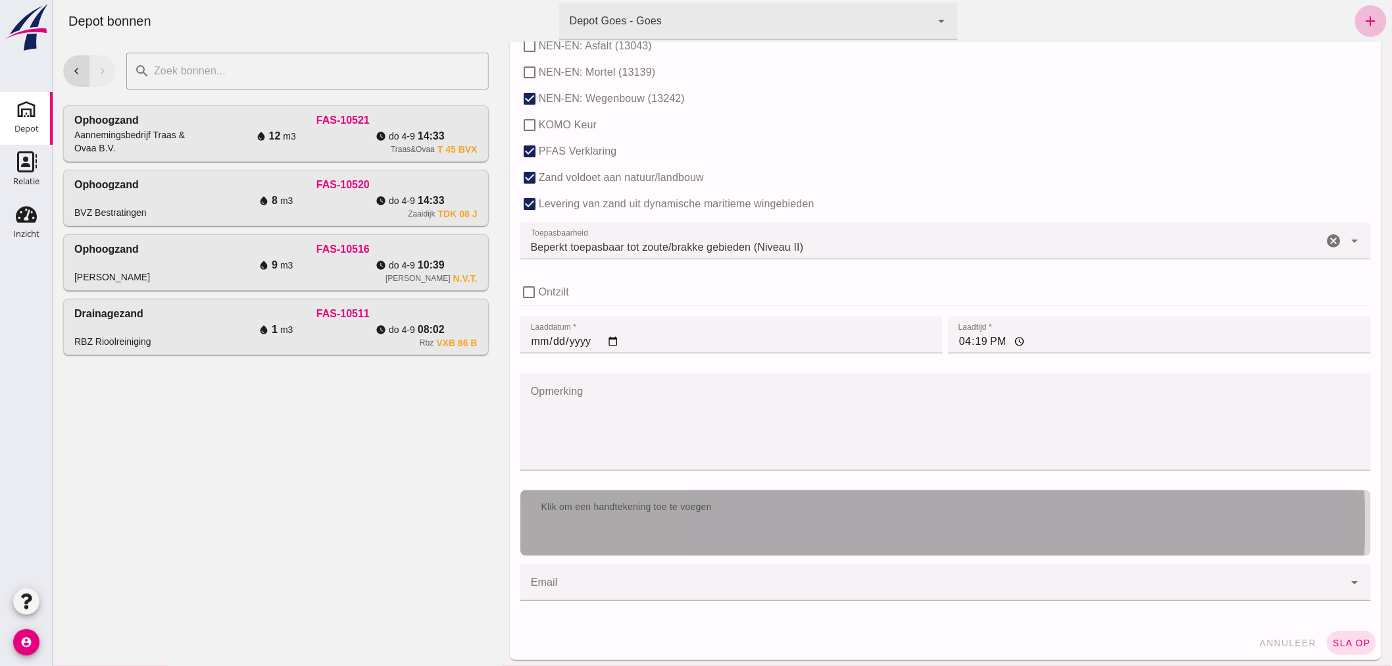
click at [746, 529] on div "Klik om een handtekening toe te voegen" at bounding box center [945, 523] width 851 height 66
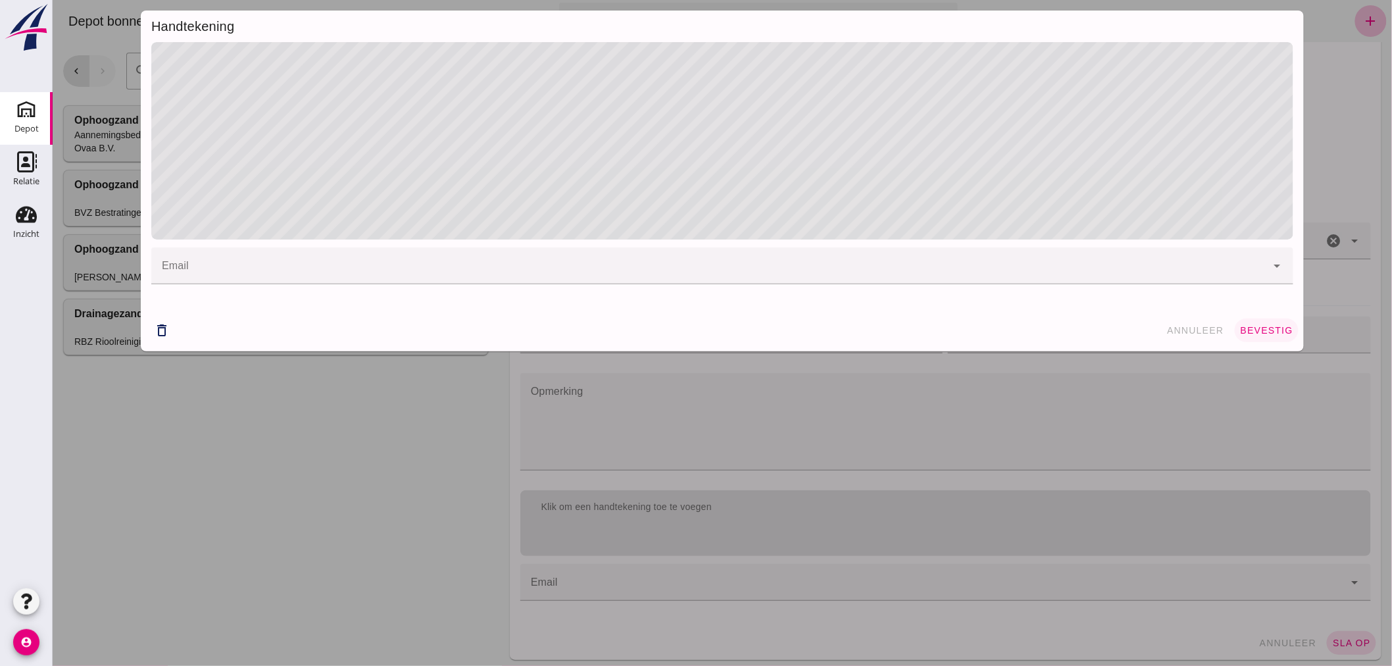
click at [1272, 329] on span "bevestig" at bounding box center [1265, 330] width 53 height 11
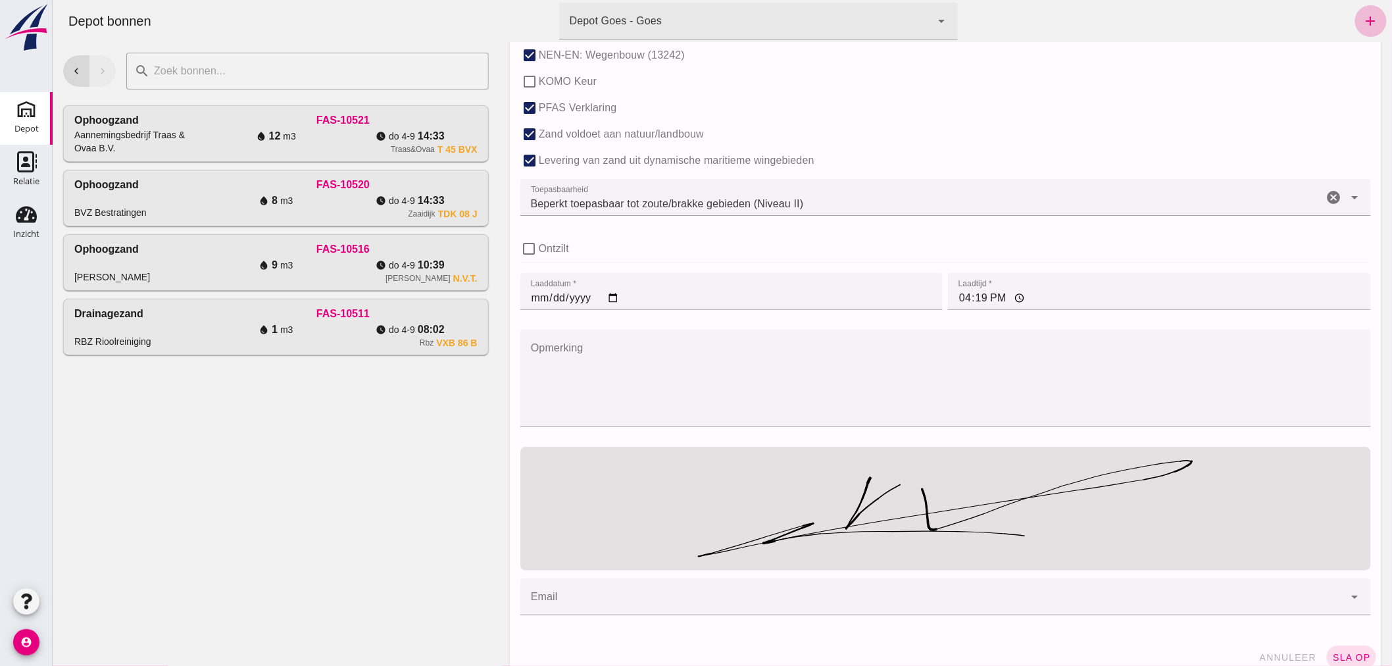
scroll to position [866, 0]
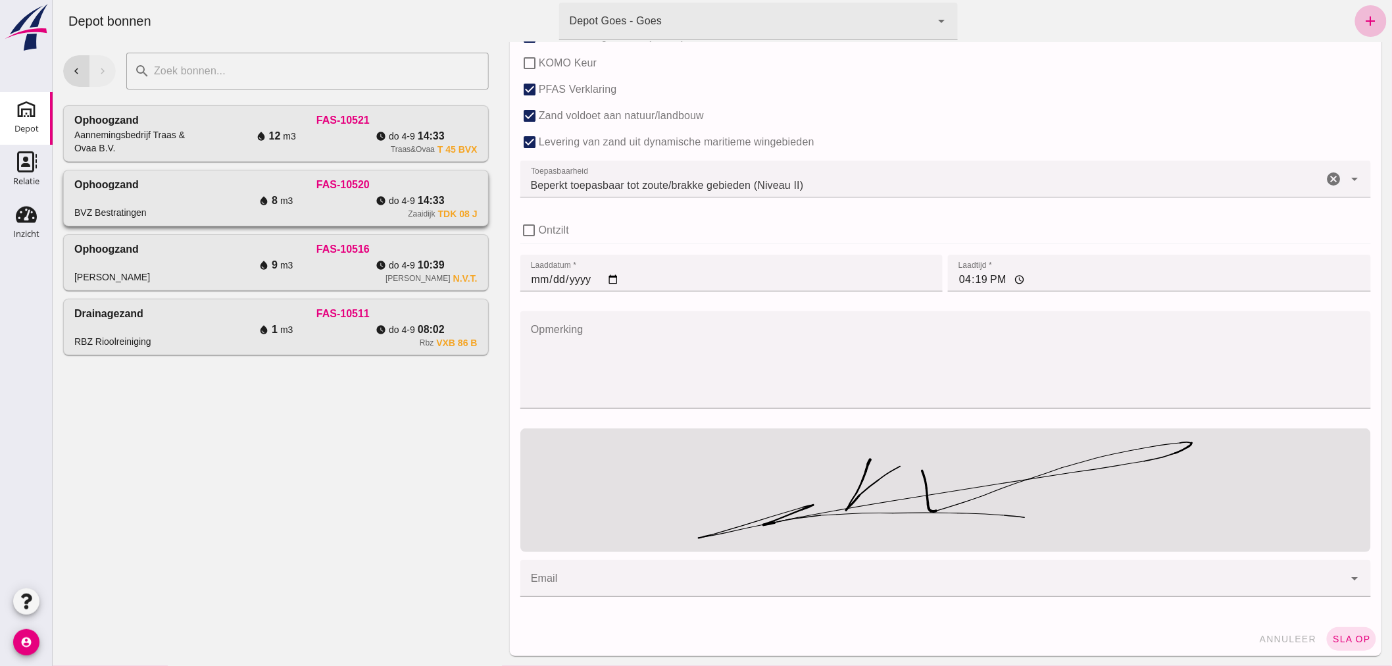
click at [184, 196] on div "Ophoogzand BVZ Bestratingen" at bounding box center [141, 198] width 134 height 42
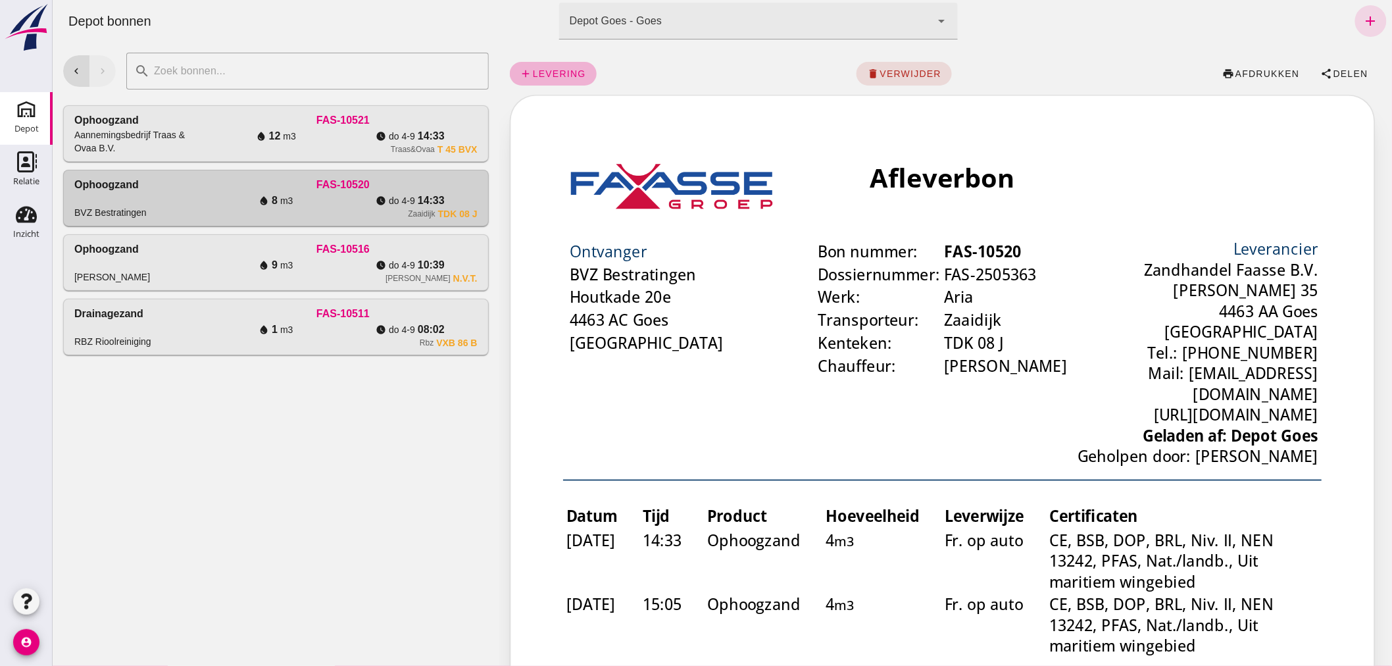
scroll to position [0, 0]
click at [537, 70] on span "levering" at bounding box center [559, 73] width 54 height 11
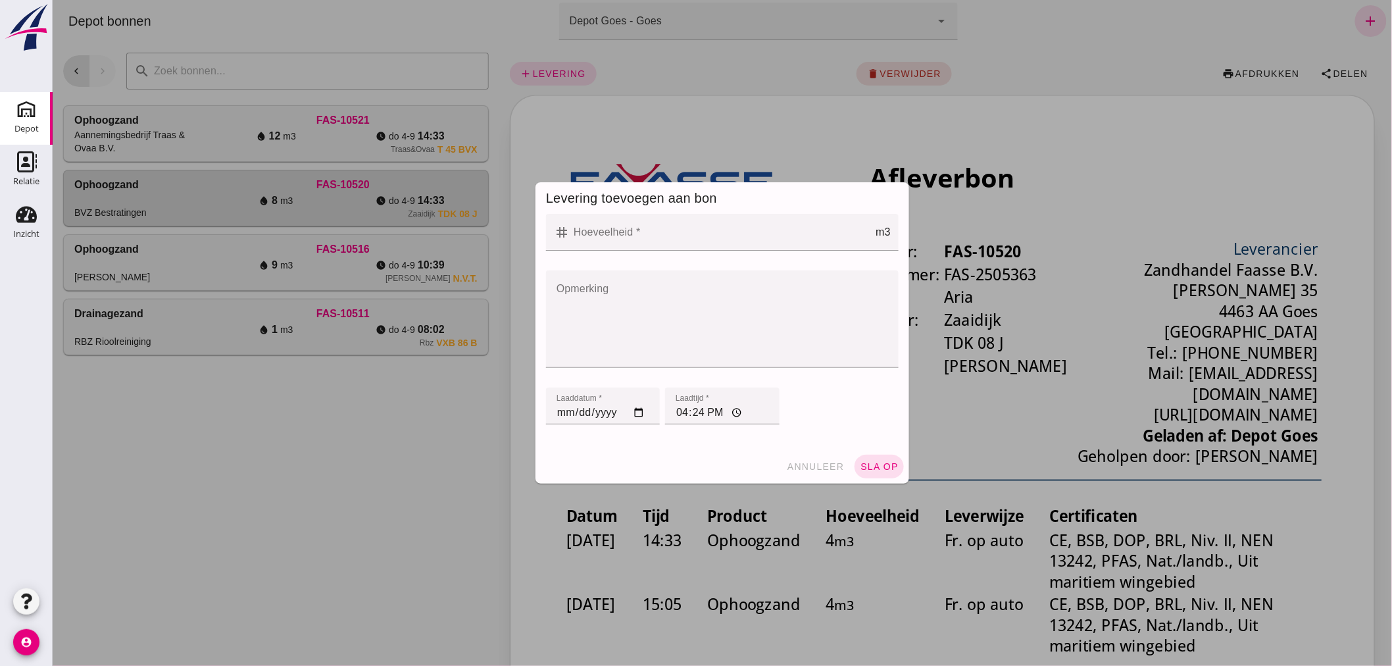
click at [647, 238] on input "Hoeveelheid *" at bounding box center [722, 232] width 306 height 37
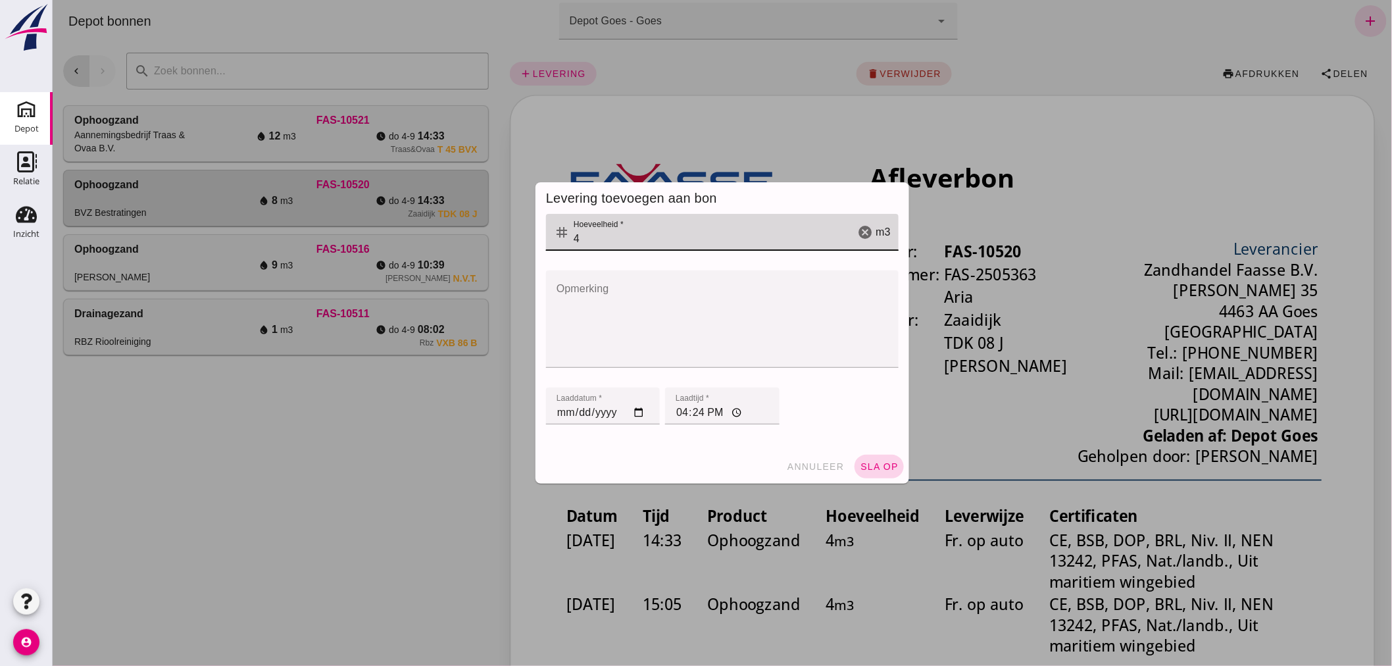
type input "4"
click at [870, 459] on button "sla op" at bounding box center [878, 467] width 49 height 24
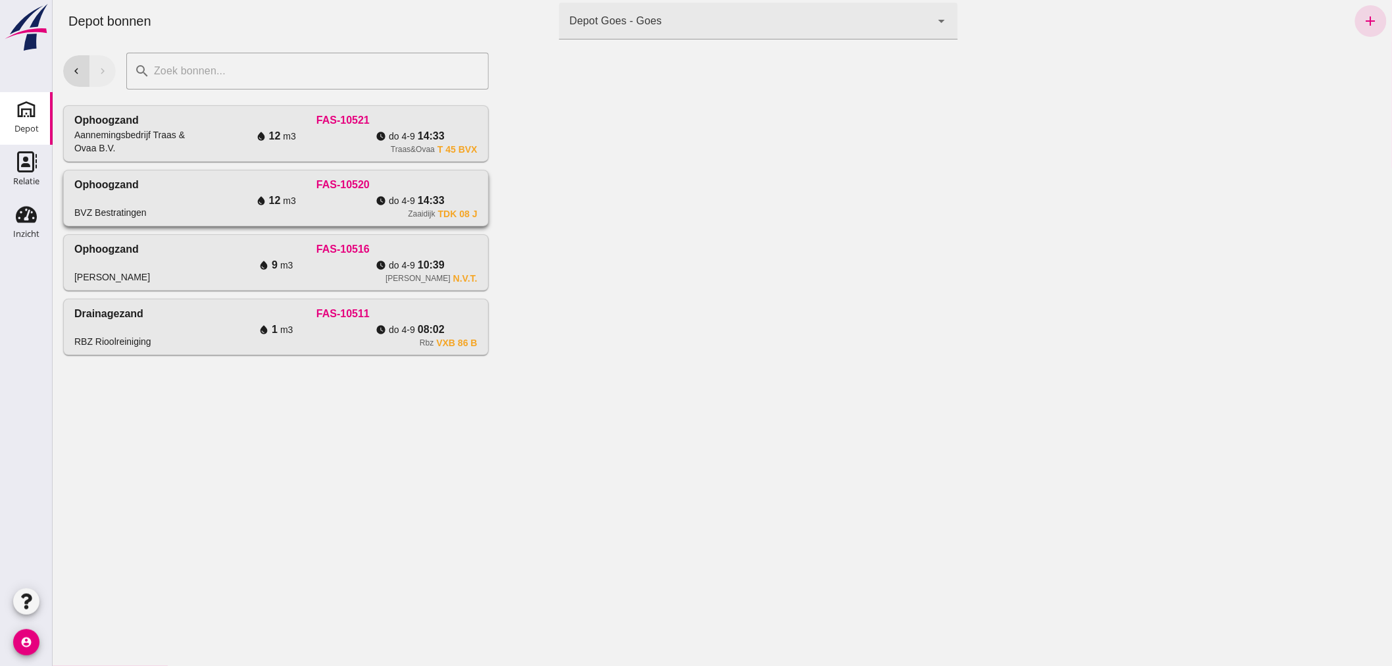
click at [218, 195] on div "water_drop 12 m3" at bounding box center [275, 201] width 134 height 16
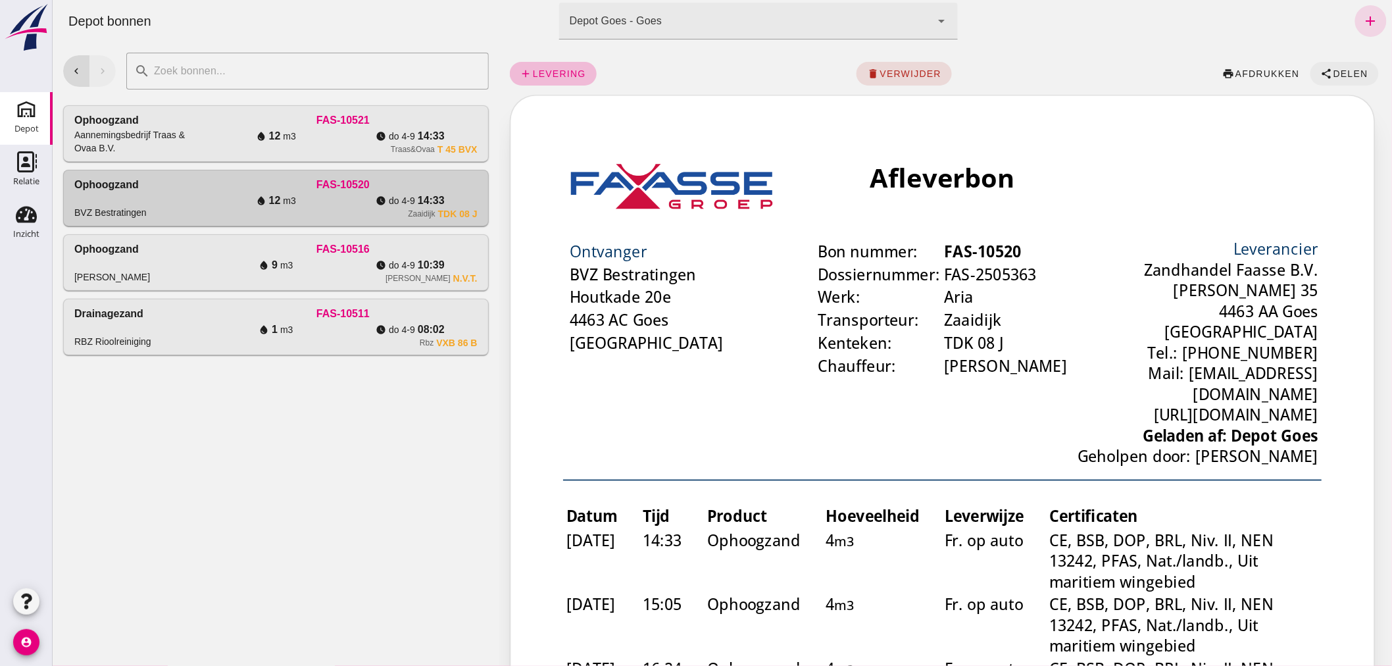
click at [1332, 70] on span "Delen" at bounding box center [1350, 73] width 36 height 11
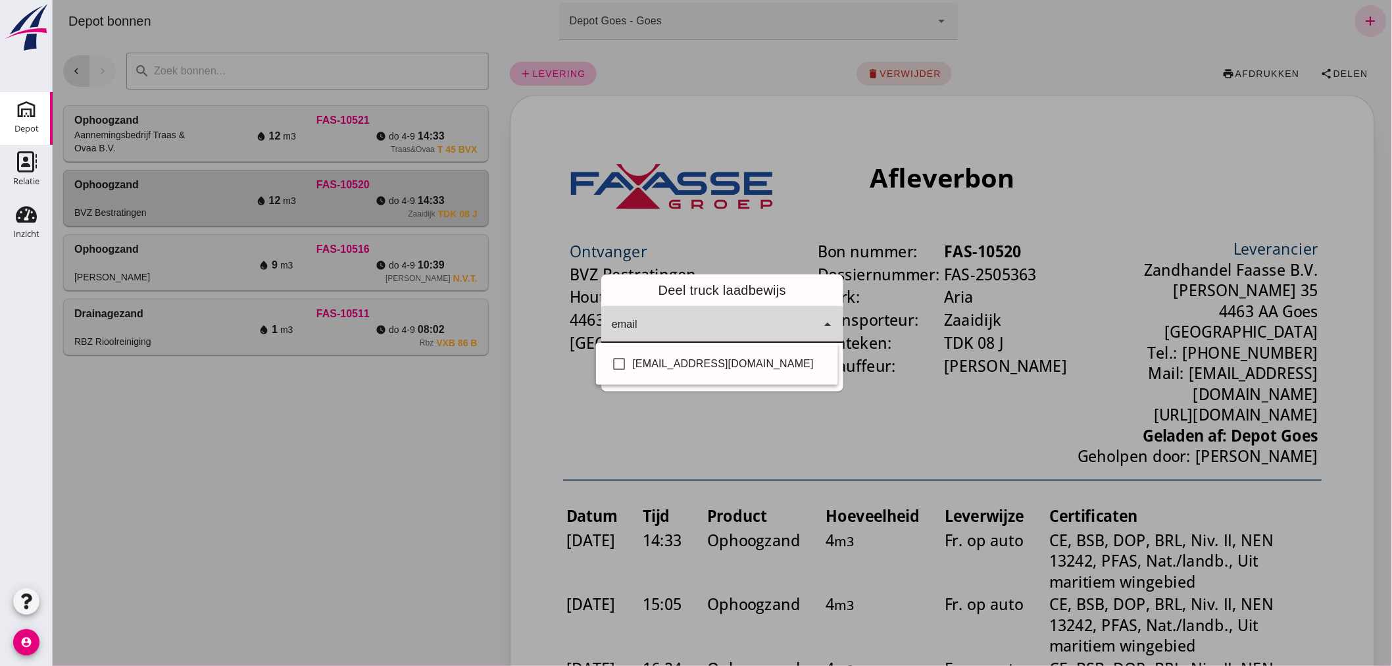
click at [744, 320] on div at bounding box center [709, 324] width 216 height 37
click at [722, 365] on div "bvzsierbestrating@gmail.com" at bounding box center [729, 364] width 195 height 16
checkbox input "true"
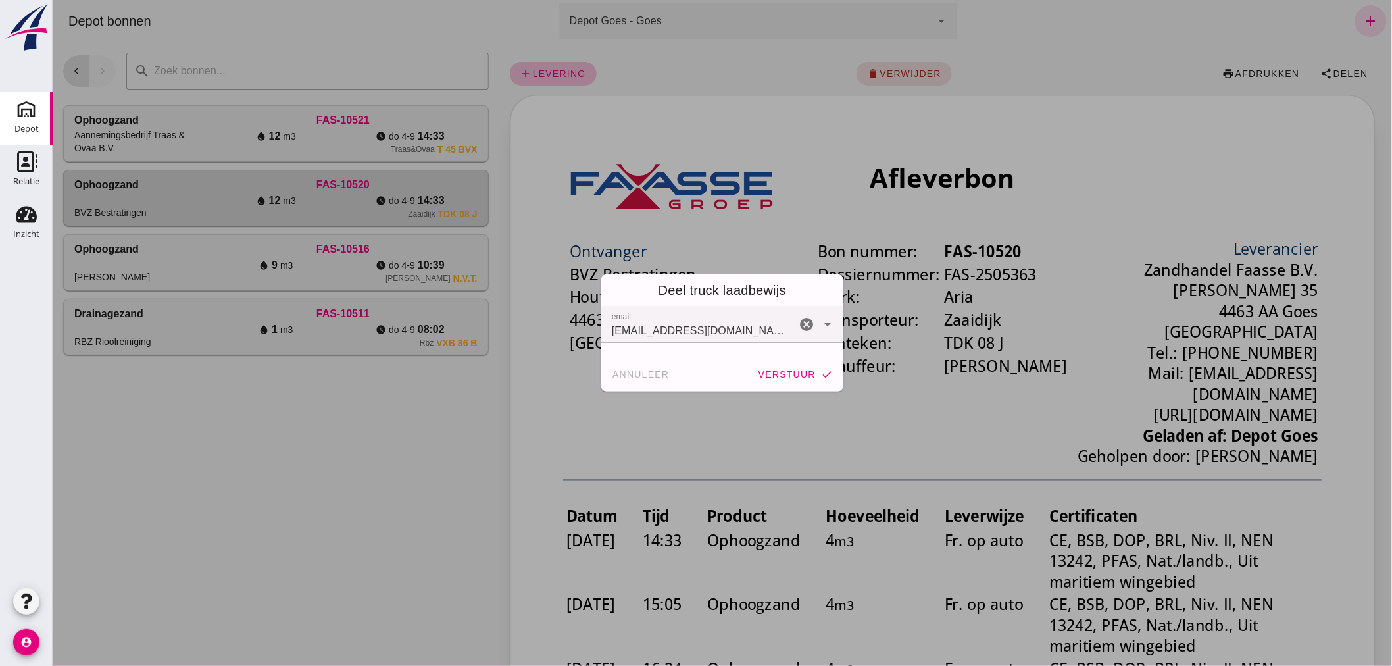
click at [737, 414] on div at bounding box center [721, 333] width 1339 height 666
click at [794, 371] on span "verstuur" at bounding box center [786, 374] width 58 height 11
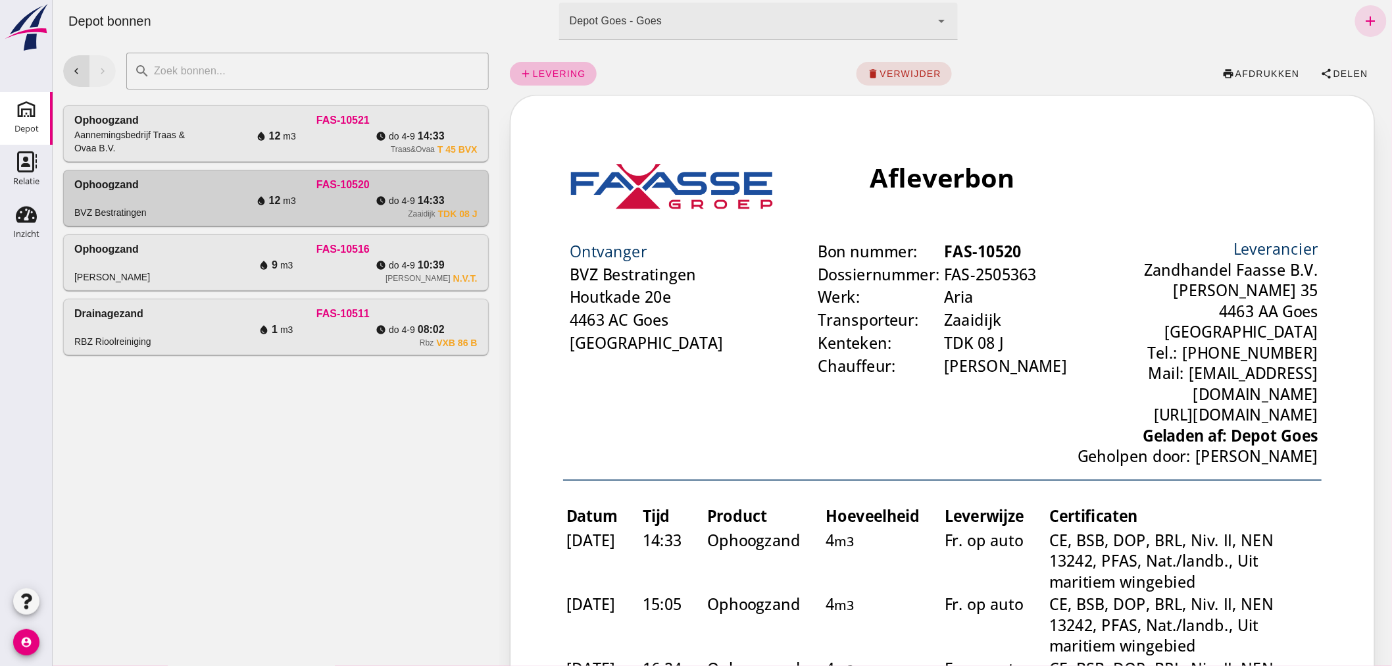
click at [732, 351] on td "4 m3" at bounding box center [707, 342] width 70 height 37
